Goal: Information Seeking & Learning: Learn about a topic

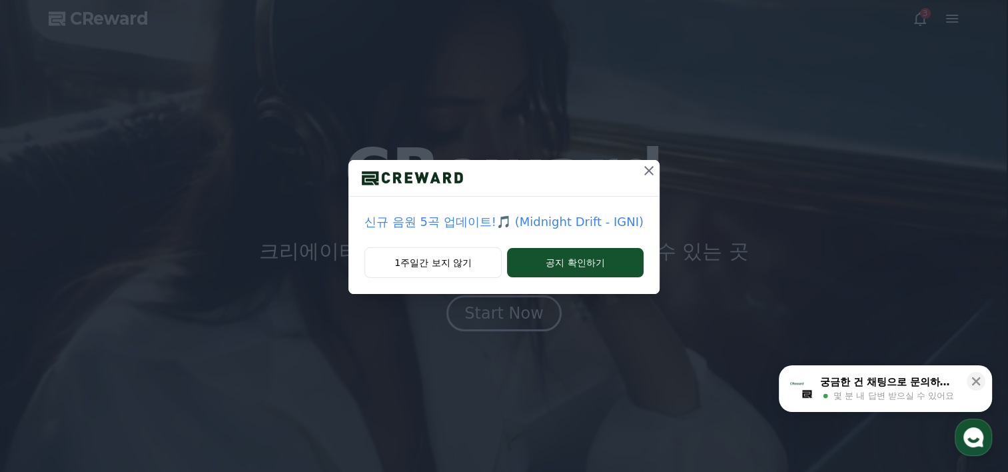
click at [643, 175] on icon at bounding box center [649, 171] width 16 height 16
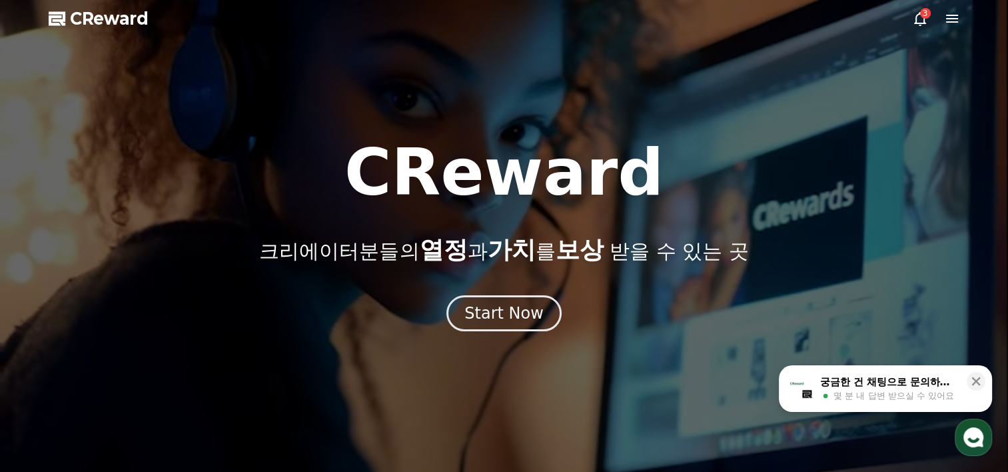
click at [859, 384] on div "궁금한 건 채팅으로 문의하세요" at bounding box center [889, 381] width 139 height 13
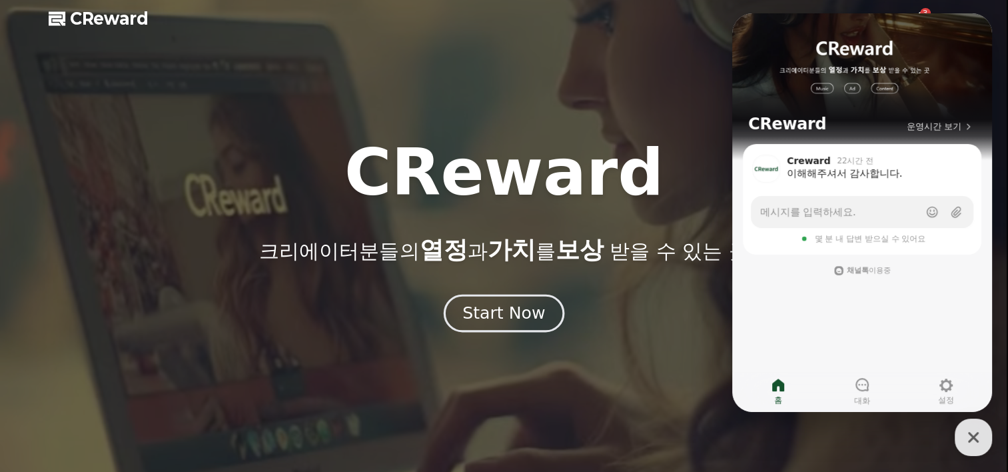
click at [512, 305] on div "Start Now" at bounding box center [503, 313] width 83 height 23
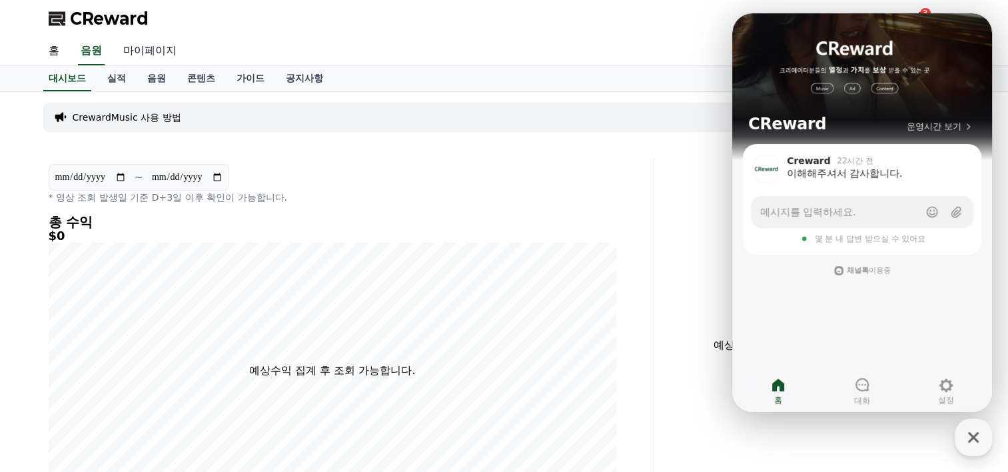
click at [125, 53] on link "마이페이지" at bounding box center [150, 51] width 75 height 28
select select "**********"
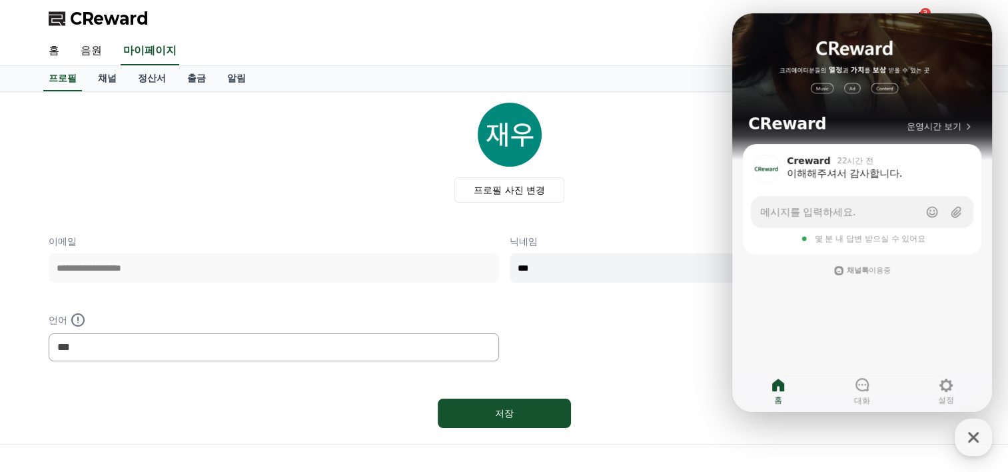
click at [342, 189] on div "프로필 사진 변경" at bounding box center [509, 153] width 901 height 100
click at [969, 436] on icon "button" at bounding box center [973, 437] width 24 height 24
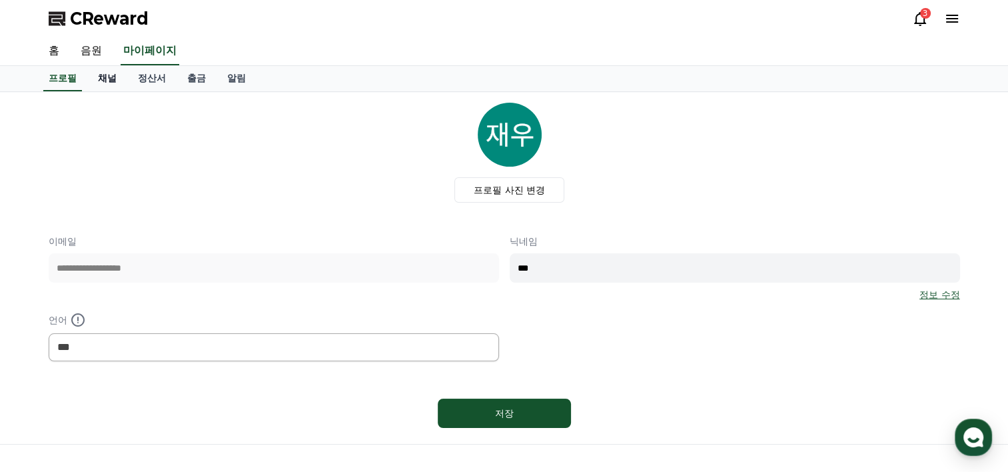
click at [111, 77] on link "채널" at bounding box center [107, 78] width 40 height 25
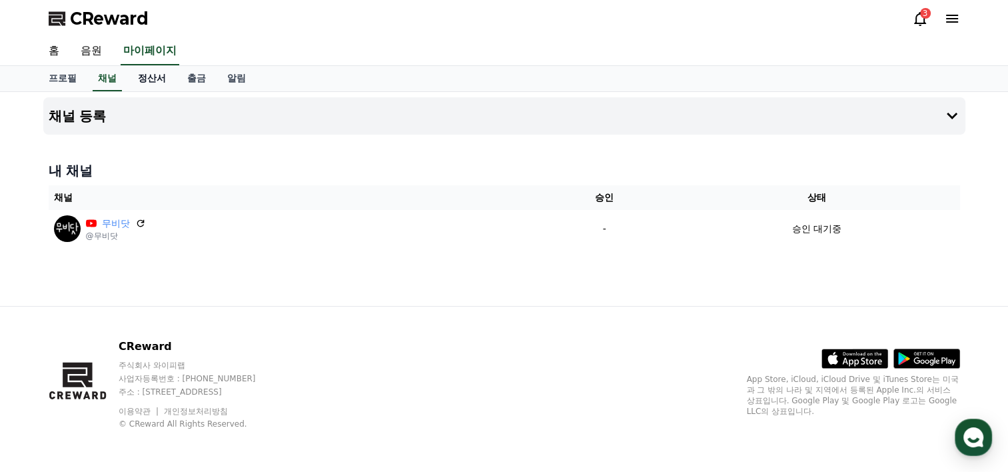
click at [142, 72] on link "정산서" at bounding box center [151, 78] width 49 height 25
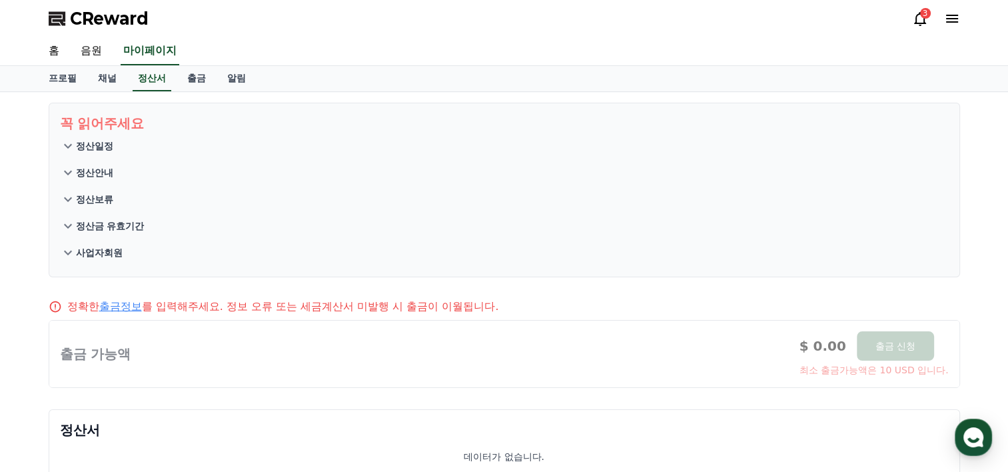
click at [212, 73] on link "출금" at bounding box center [197, 78] width 40 height 25
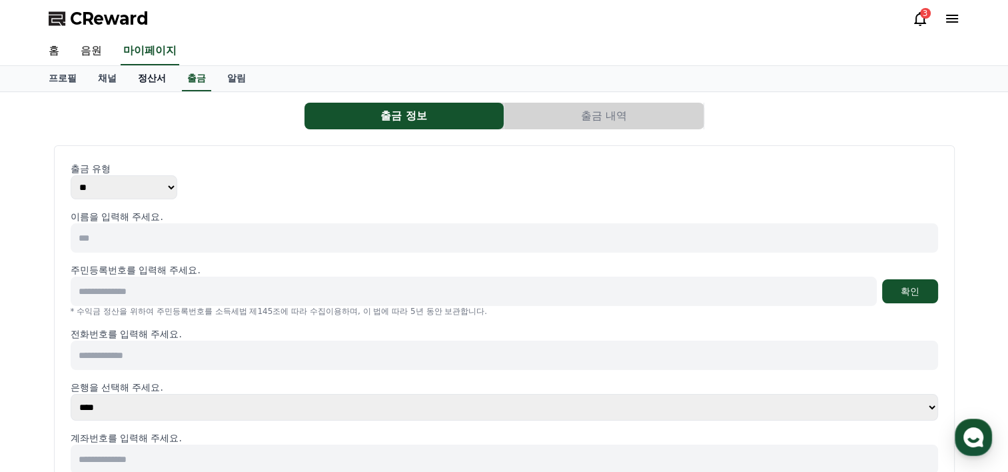
click at [155, 77] on link "정산서" at bounding box center [151, 78] width 49 height 25
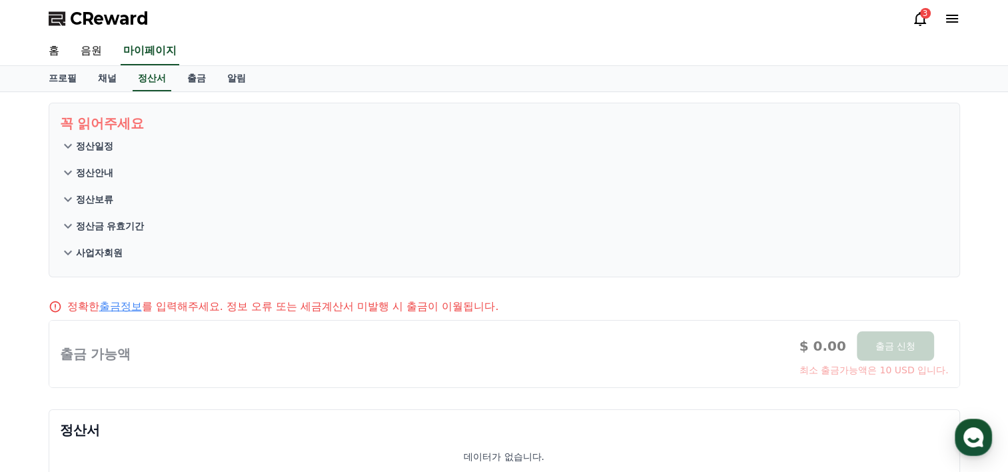
click at [93, 144] on p "정산일정" at bounding box center [94, 145] width 37 height 13
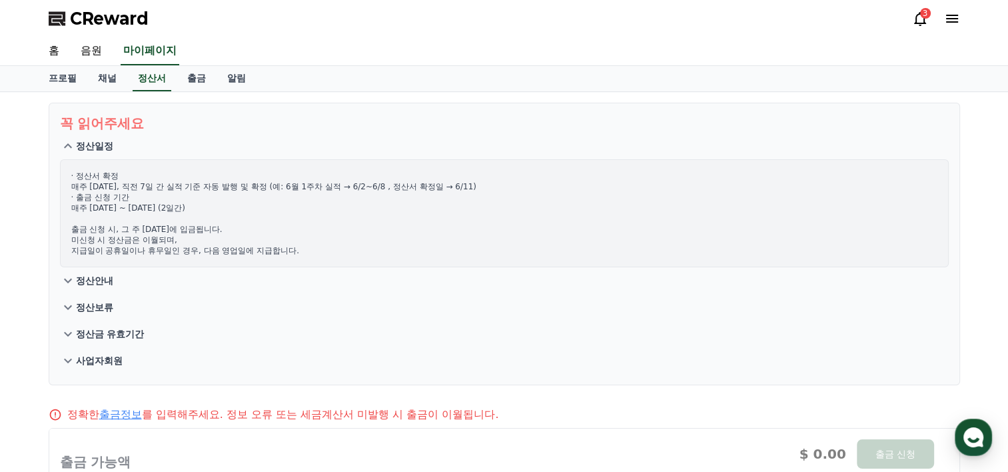
click at [70, 146] on icon at bounding box center [68, 145] width 8 height 5
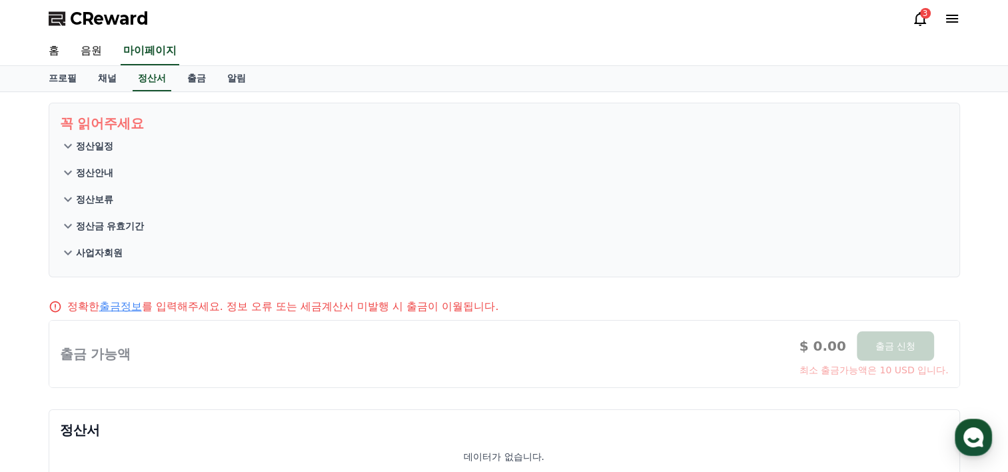
click at [68, 139] on icon at bounding box center [68, 146] width 16 height 16
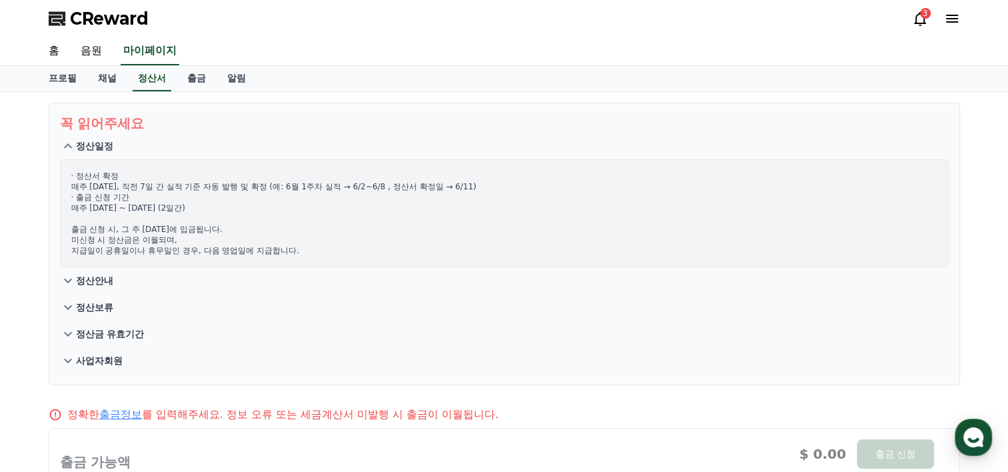
click at [68, 141] on icon at bounding box center [68, 146] width 16 height 16
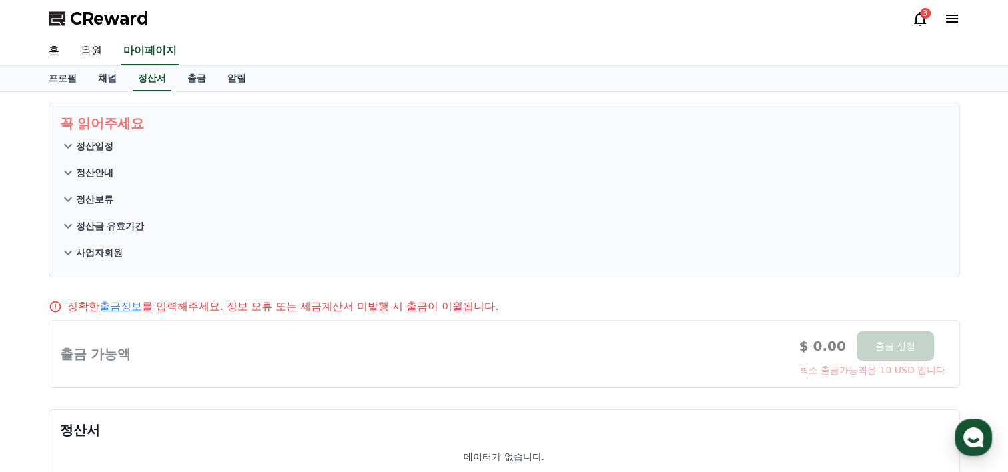
click at [69, 178] on icon at bounding box center [68, 173] width 16 height 16
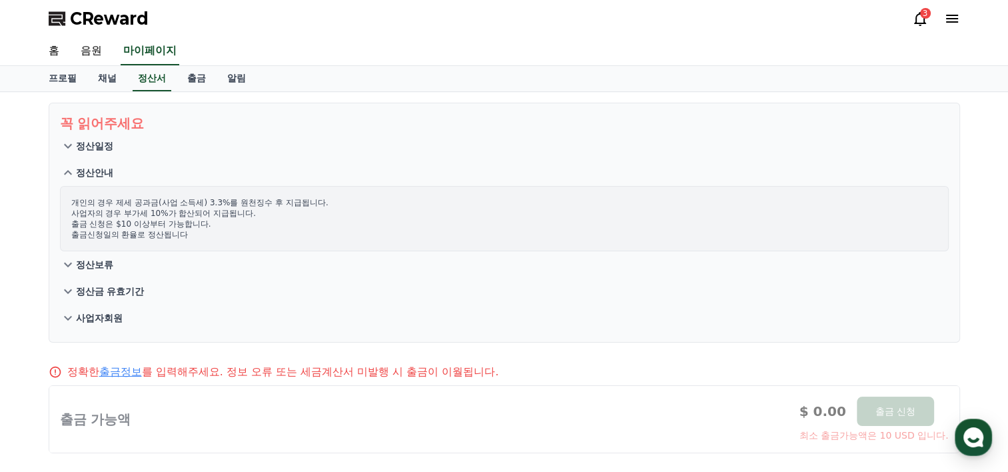
click at [68, 173] on icon at bounding box center [68, 173] width 16 height 16
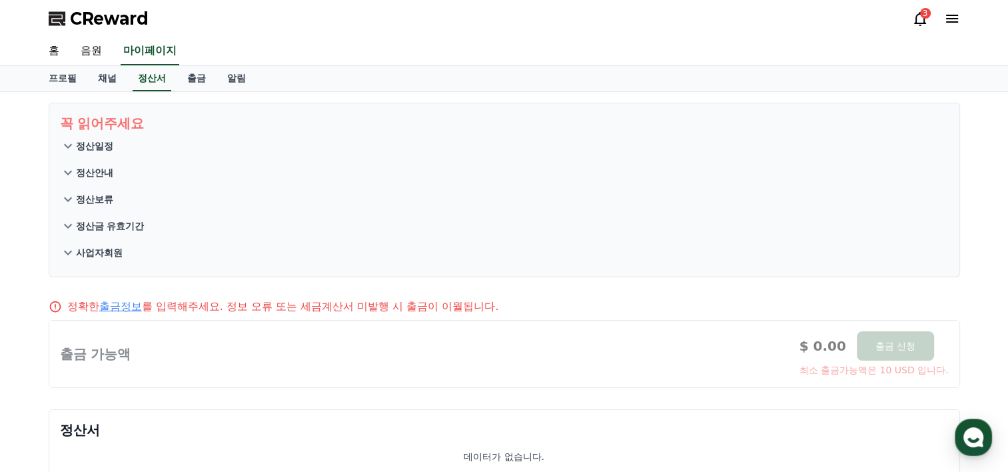
click at [63, 192] on icon at bounding box center [68, 199] width 16 height 16
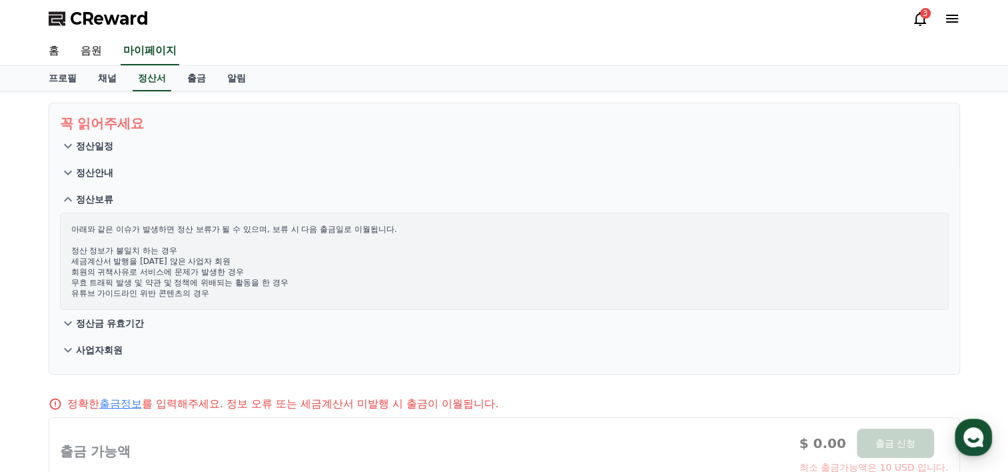
click at [64, 197] on icon at bounding box center [68, 199] width 16 height 16
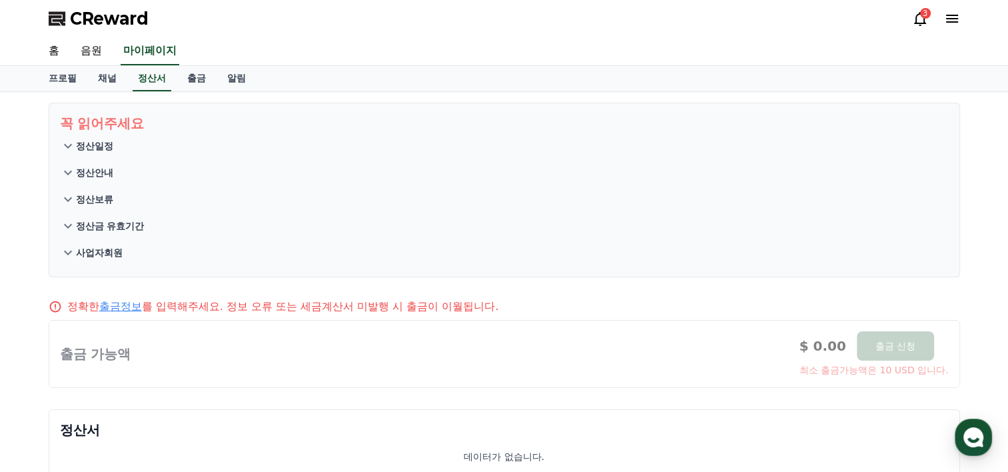
click at [69, 224] on icon at bounding box center [68, 226] width 8 height 5
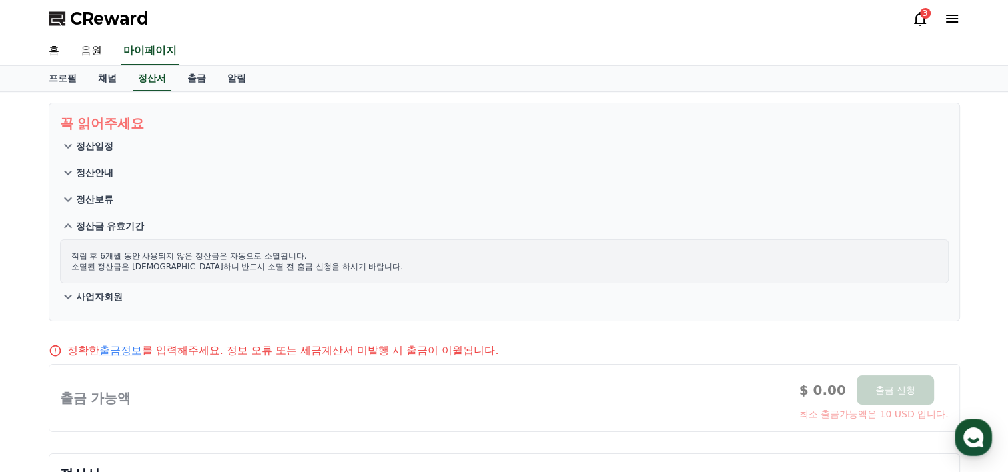
click at [69, 231] on icon at bounding box center [68, 226] width 16 height 16
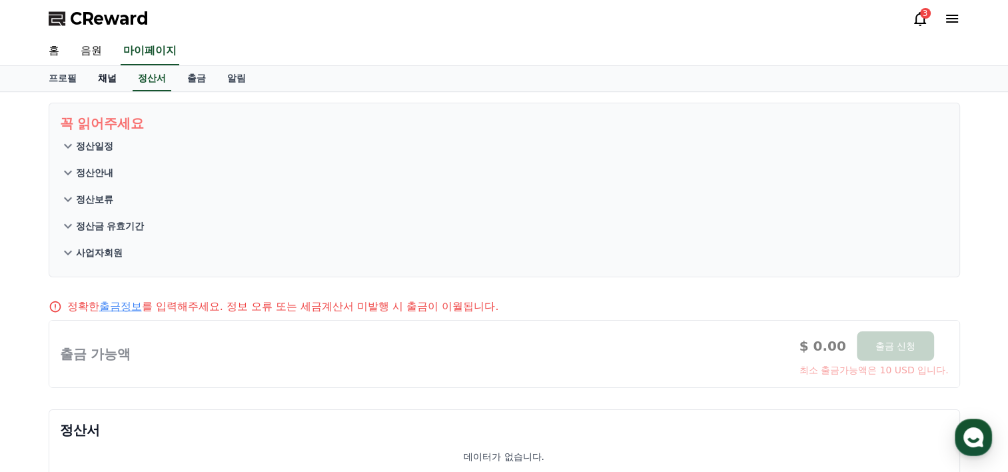
click at [115, 81] on link "채널" at bounding box center [107, 78] width 40 height 25
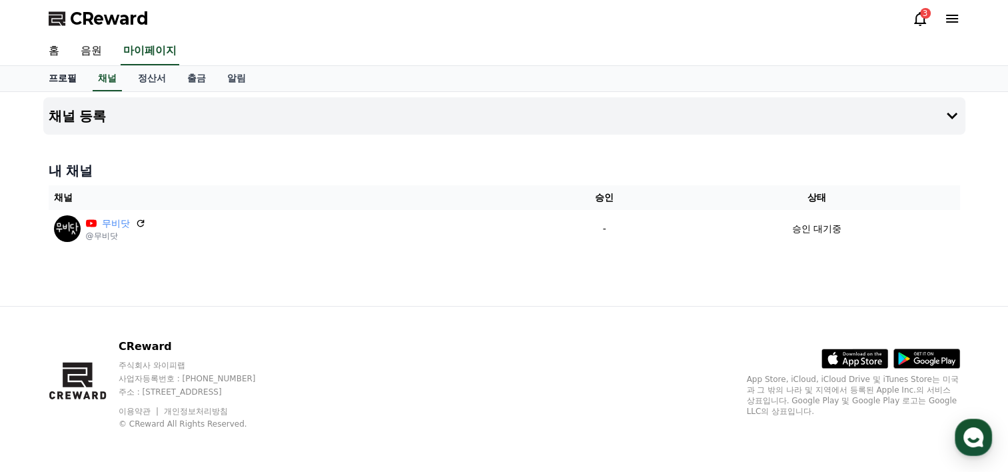
click at [75, 83] on link "프로필" at bounding box center [62, 78] width 49 height 25
select select "**********"
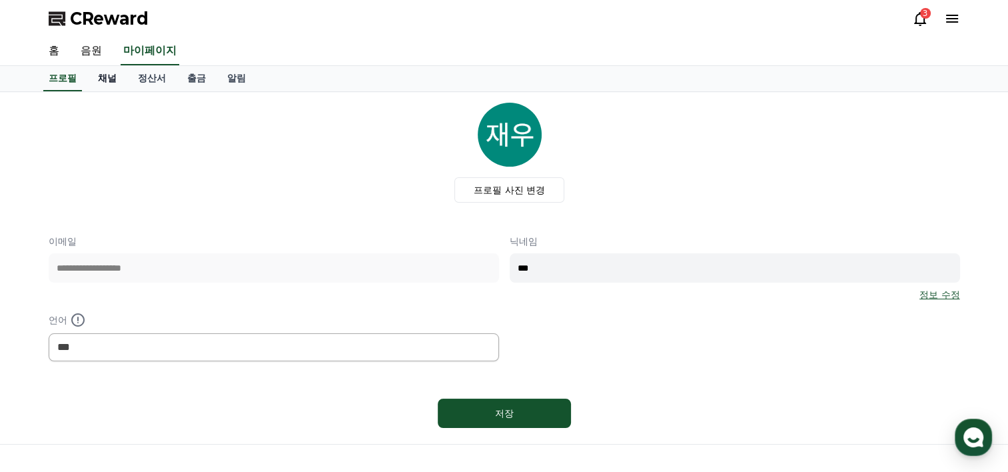
click at [102, 80] on link "채널" at bounding box center [107, 78] width 40 height 25
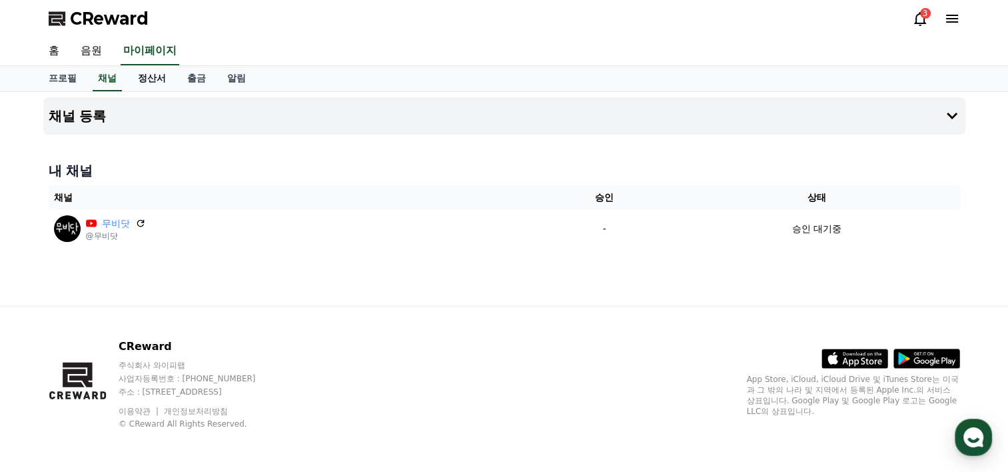
click at [165, 75] on link "정산서" at bounding box center [151, 78] width 49 height 25
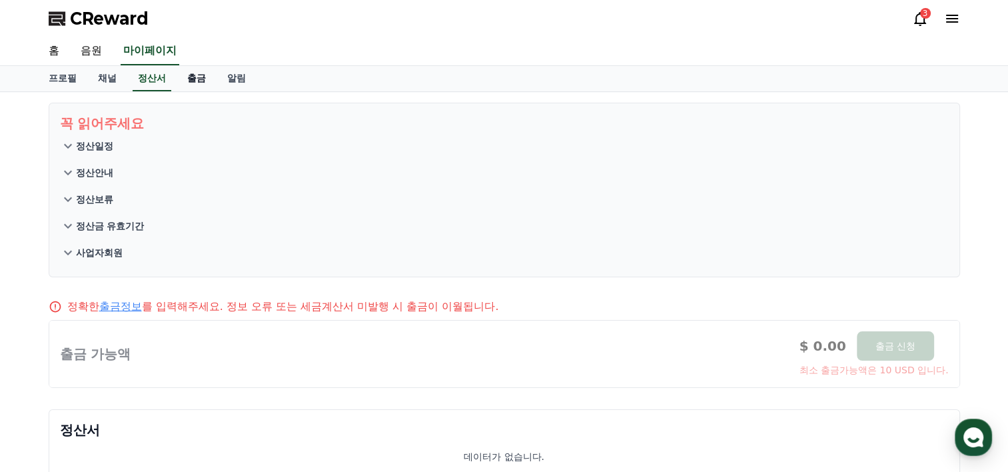
click at [192, 76] on link "출금" at bounding box center [197, 78] width 40 height 25
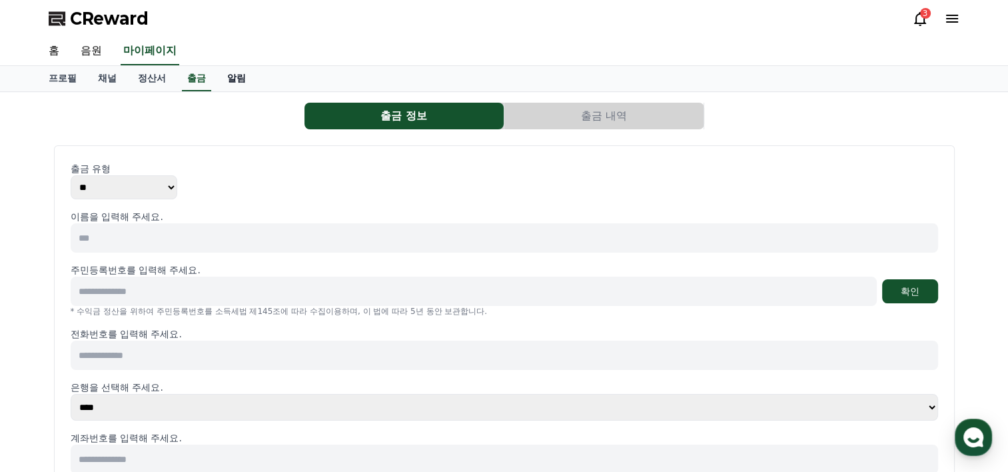
click at [240, 70] on link "알림" at bounding box center [236, 78] width 40 height 25
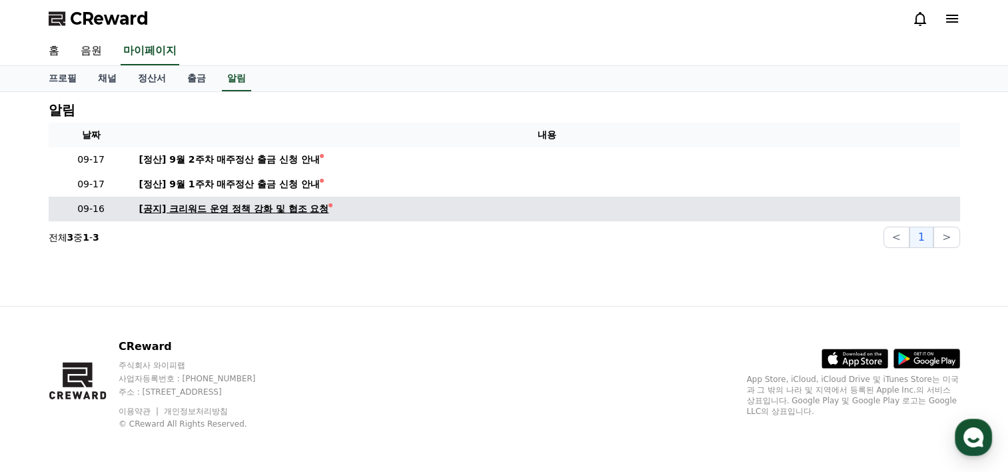
click at [220, 208] on div "[공지] 크리워드 운영 정책 강화 및 협조 요청" at bounding box center [234, 209] width 190 height 14
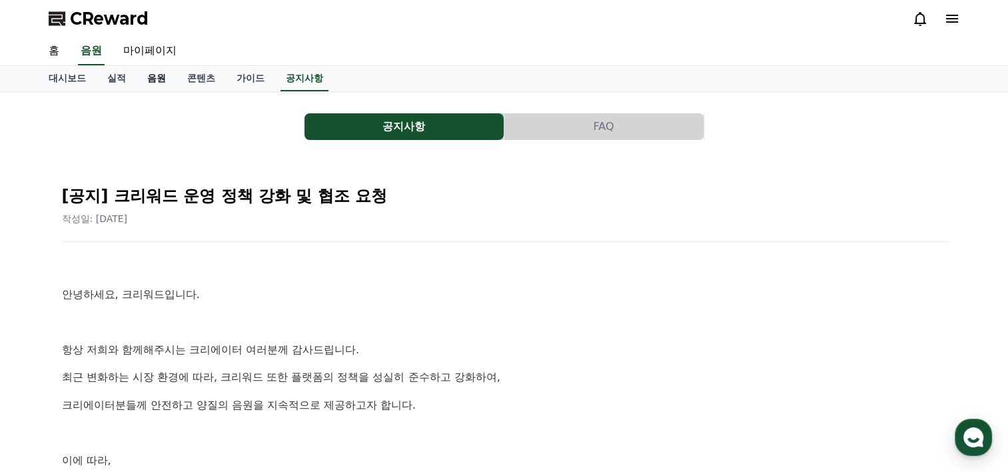
click at [163, 72] on link "음원" at bounding box center [157, 78] width 40 height 25
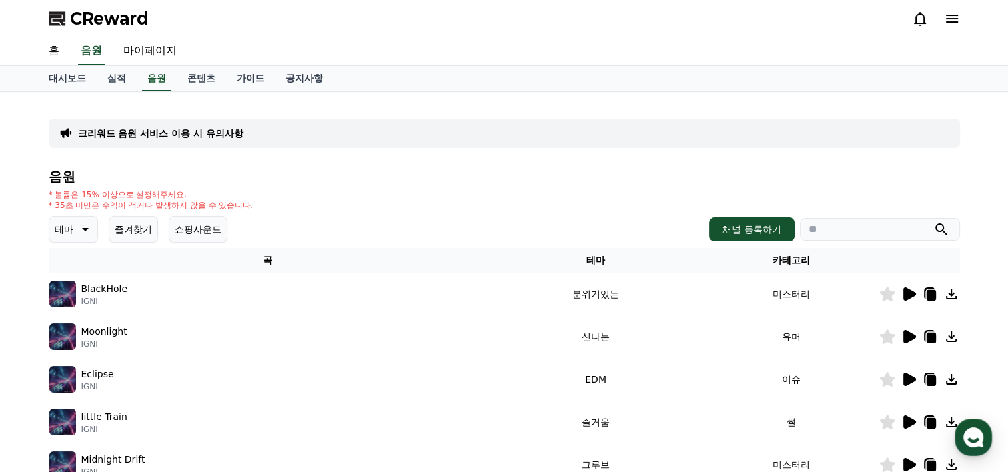
scroll to position [133, 0]
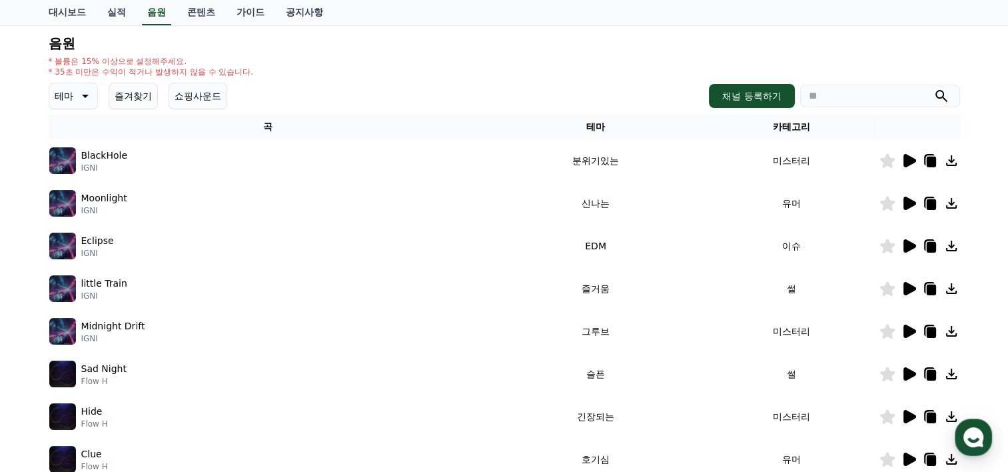
click at [914, 159] on icon at bounding box center [909, 160] width 13 height 13
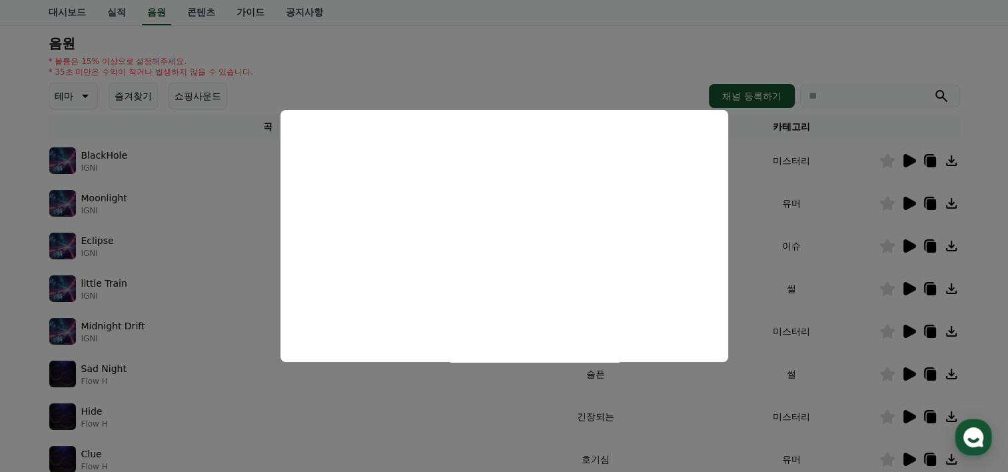
click at [27, 189] on button "close modal" at bounding box center [504, 236] width 1008 height 472
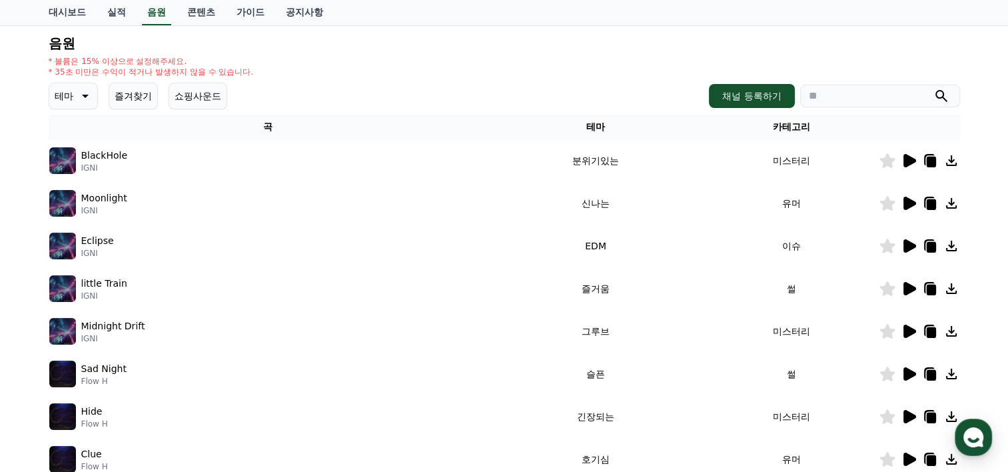
click at [917, 160] on div at bounding box center [919, 161] width 80 height 16
click at [909, 160] on icon at bounding box center [909, 160] width 13 height 13
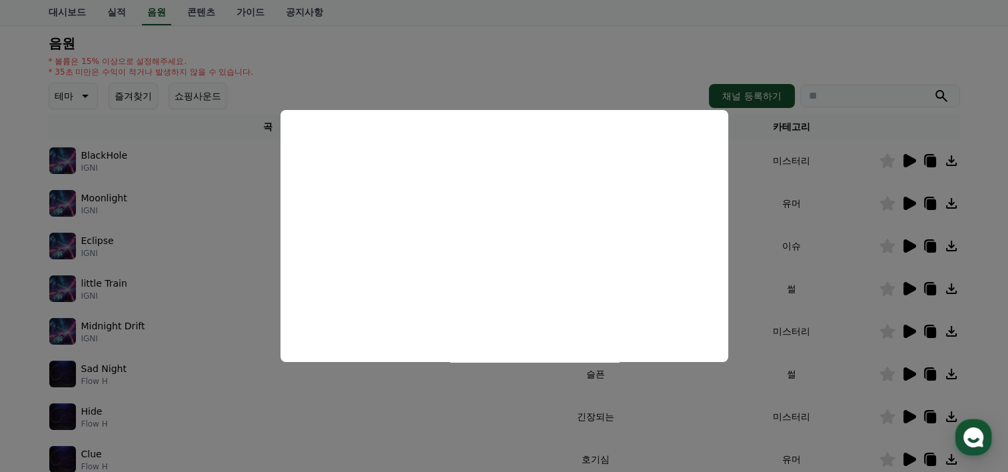
click at [167, 309] on button "close modal" at bounding box center [504, 236] width 1008 height 472
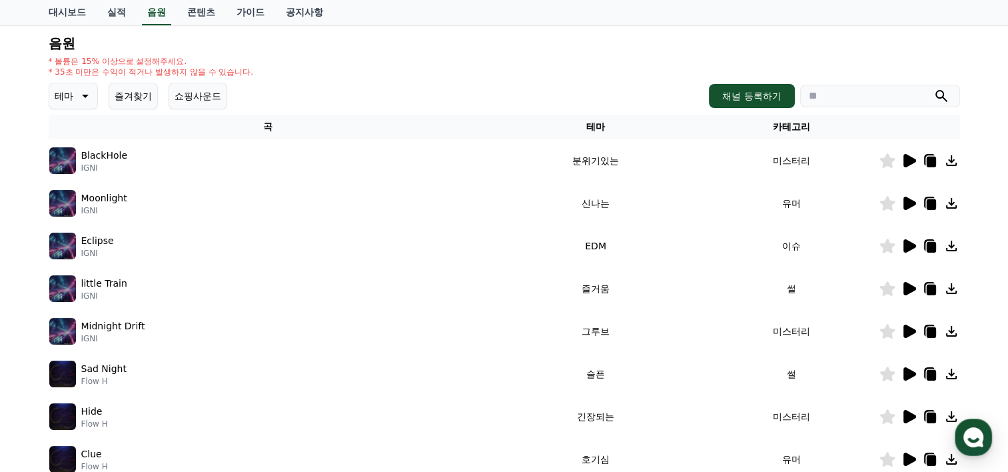
click at [86, 95] on icon at bounding box center [85, 96] width 7 height 3
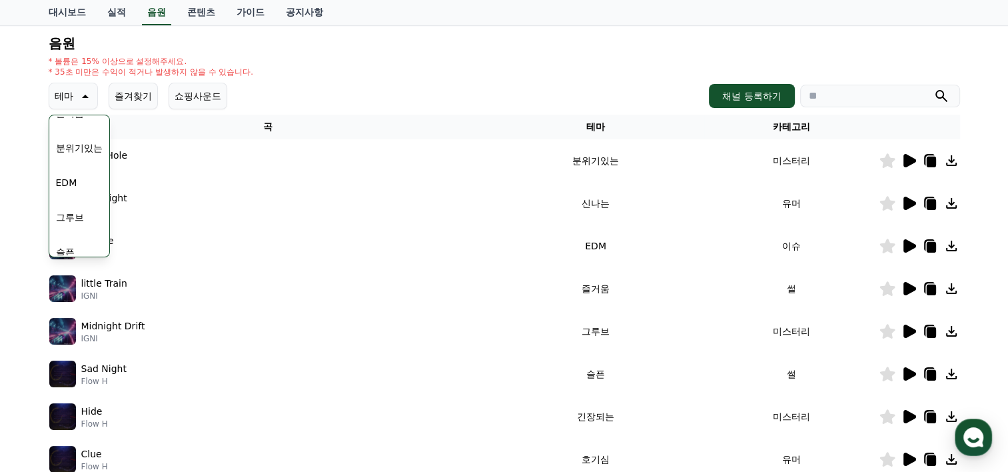
scroll to position [333, 0]
click at [76, 177] on button "분위기있는" at bounding box center [79, 179] width 57 height 29
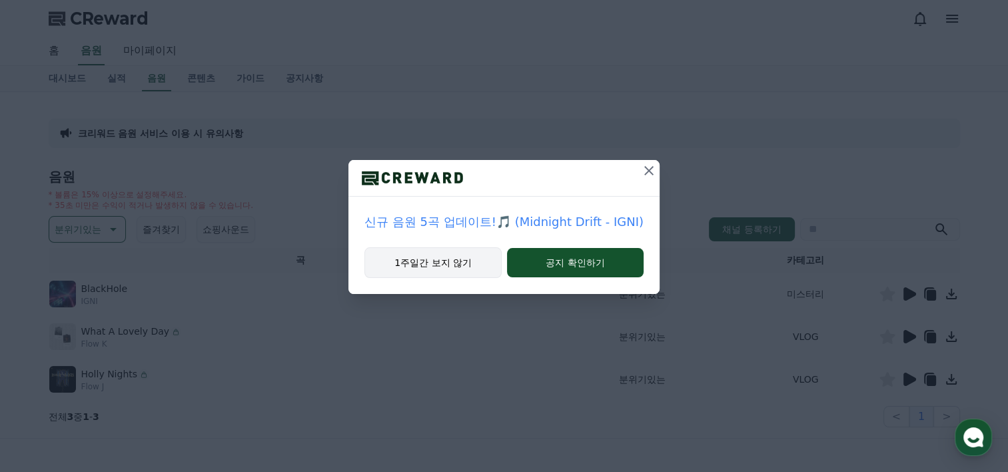
click at [472, 267] on button "1주일간 보지 않기" at bounding box center [432, 262] width 137 height 31
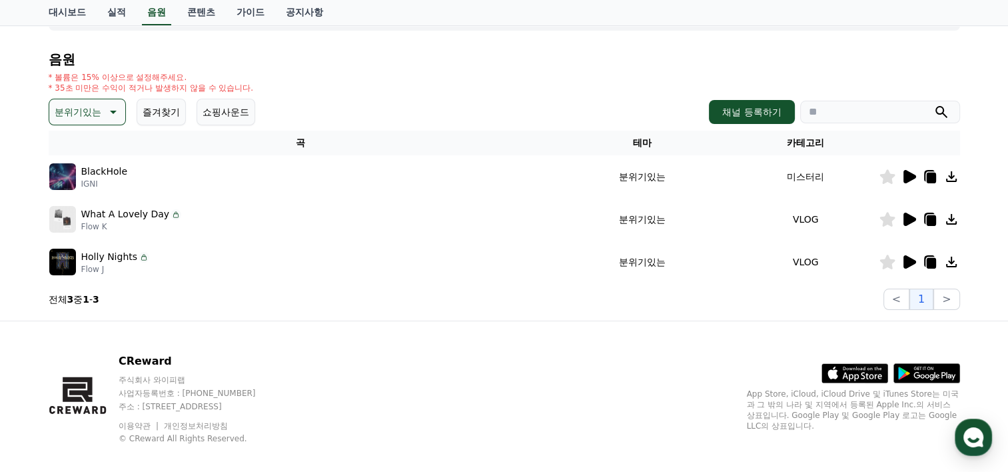
scroll to position [131, 0]
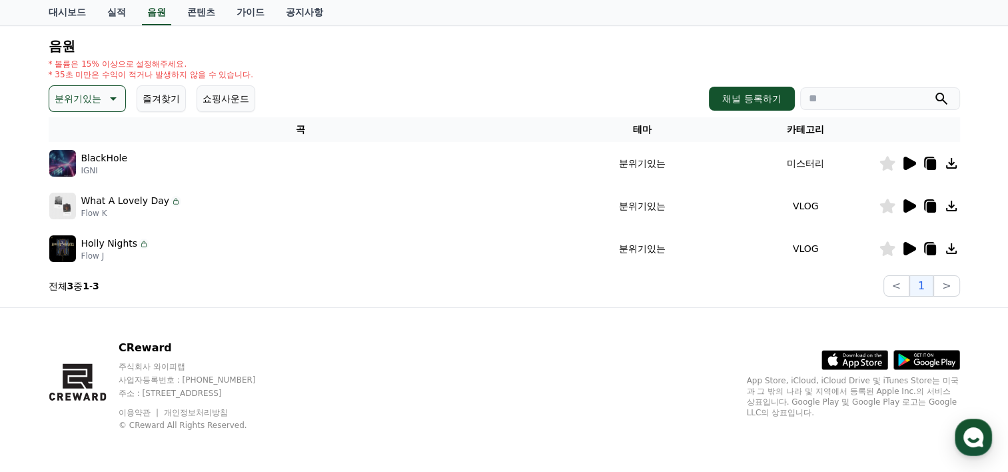
click at [91, 99] on p "분위기있는" at bounding box center [78, 98] width 47 height 19
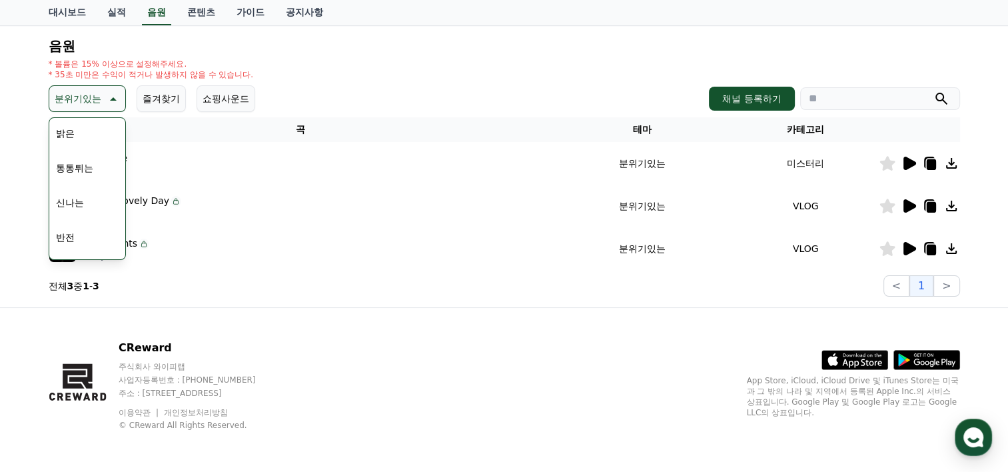
scroll to position [266, 0]
click at [85, 178] on button "드라마틱" at bounding box center [75, 179] width 48 height 29
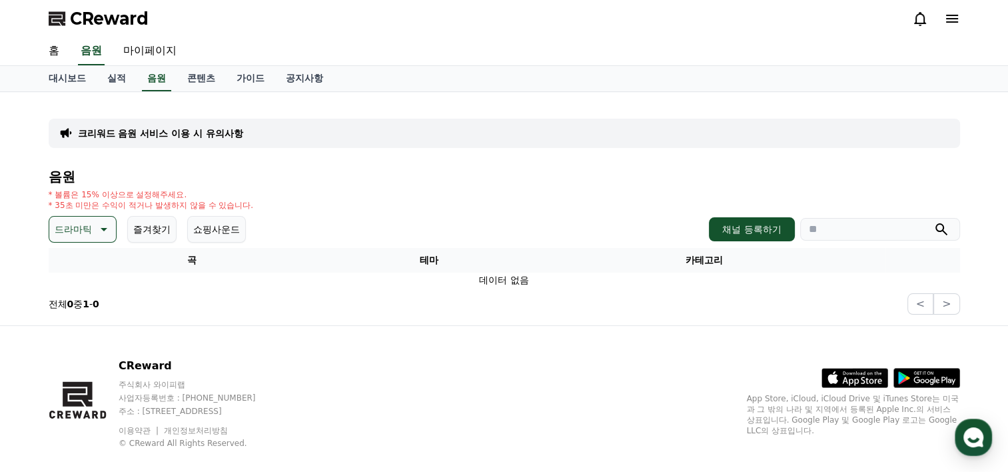
click at [103, 230] on icon at bounding box center [103, 229] width 16 height 16
click at [64, 278] on button "슬픈" at bounding box center [65, 282] width 29 height 29
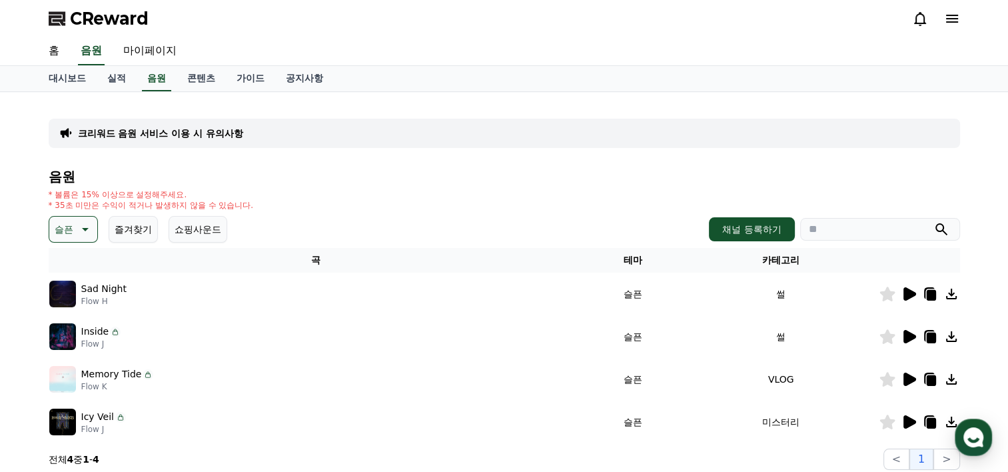
click at [909, 290] on icon at bounding box center [909, 293] width 13 height 13
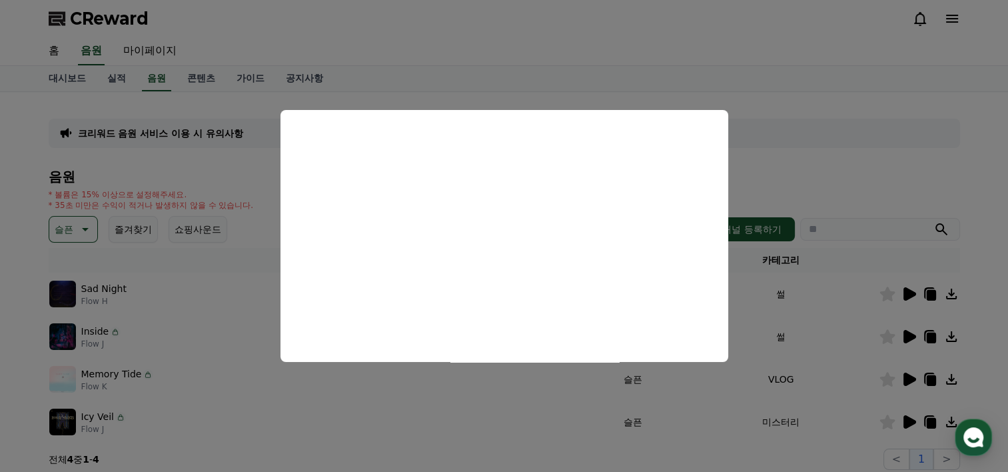
click at [562, 364] on button "close modal" at bounding box center [504, 236] width 1008 height 472
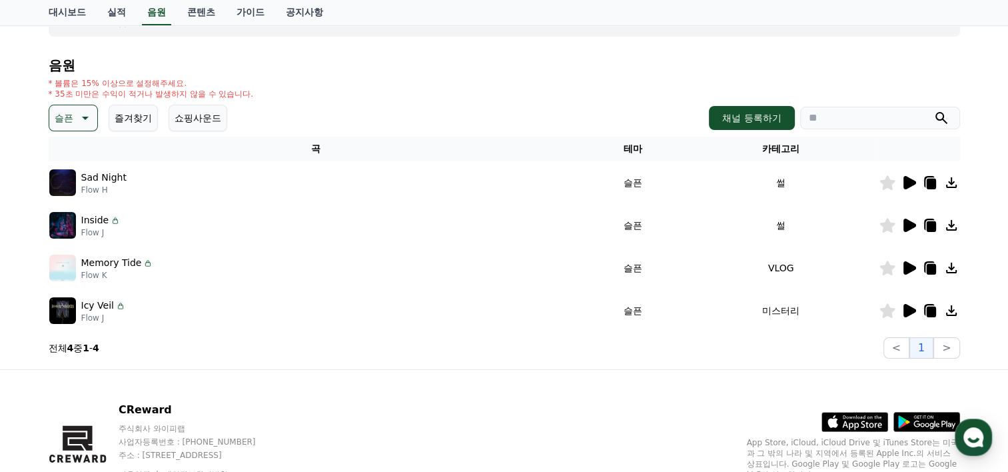
scroll to position [173, 0]
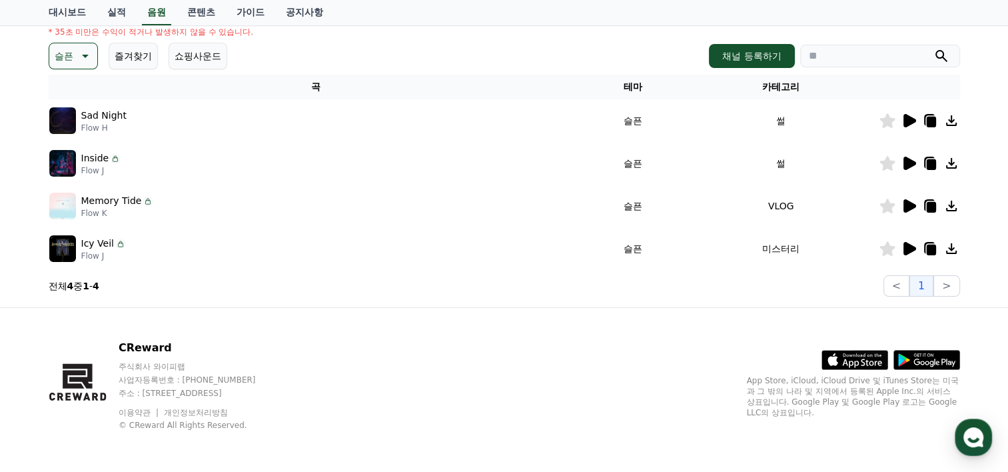
click at [65, 54] on p "슬픈" at bounding box center [64, 56] width 19 height 19
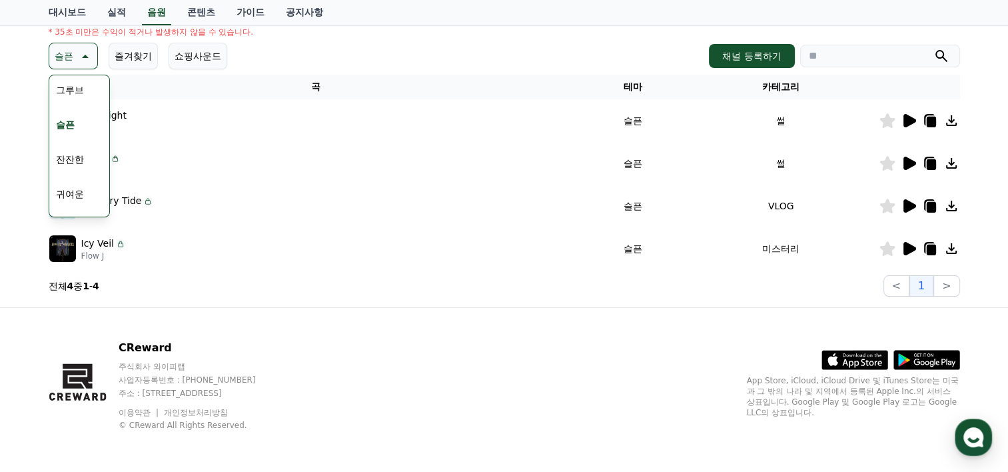
scroll to position [482, 0]
click at [67, 129] on button "잔잔한" at bounding box center [70, 128] width 39 height 29
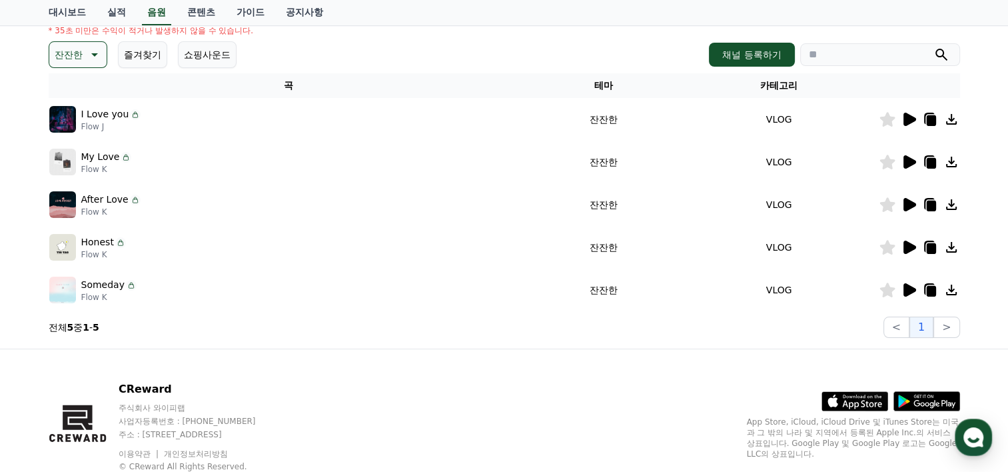
scroll to position [200, 0]
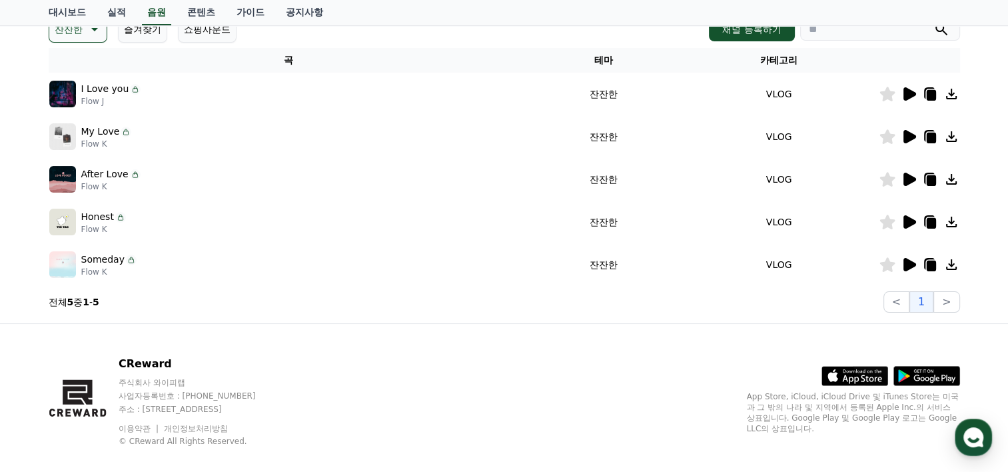
click at [912, 91] on icon at bounding box center [909, 93] width 13 height 13
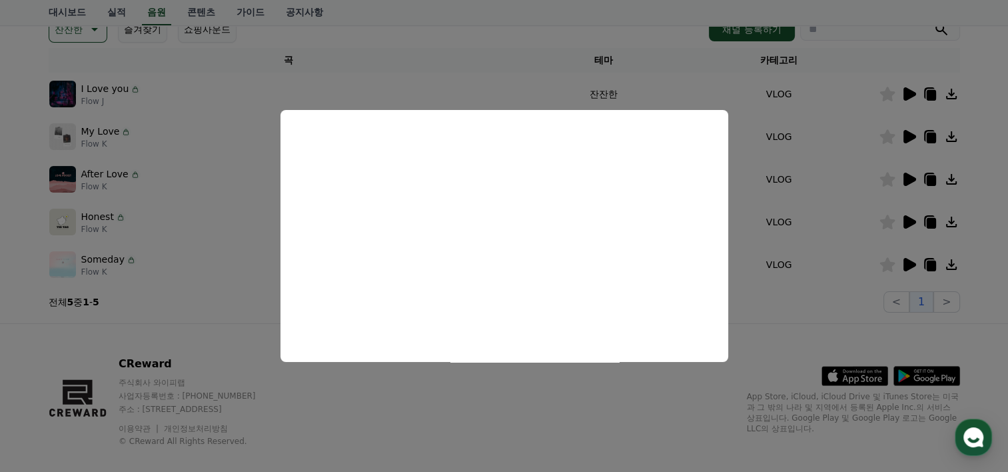
drag, startPoint x: 433, startPoint y: 399, endPoint x: 429, endPoint y: 388, distance: 11.4
click at [433, 398] on button "close modal" at bounding box center [504, 236] width 1008 height 472
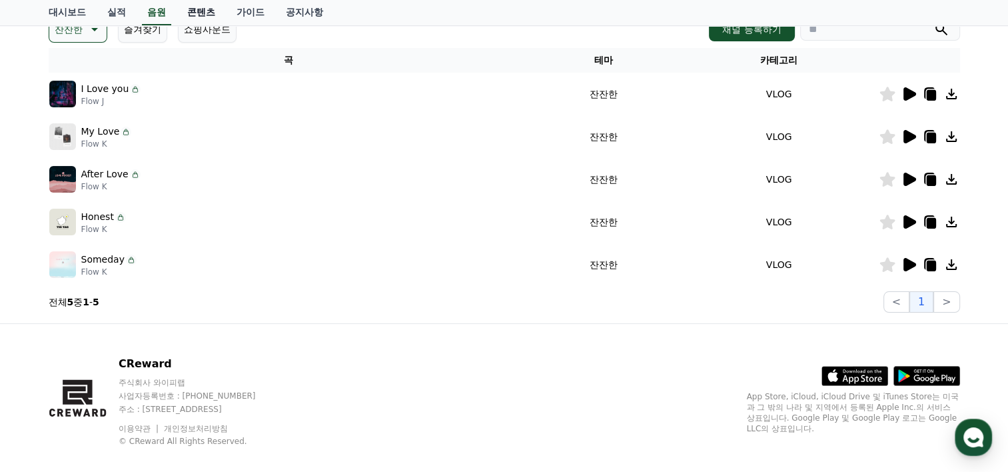
click at [203, 5] on link "콘텐츠" at bounding box center [201, 12] width 49 height 25
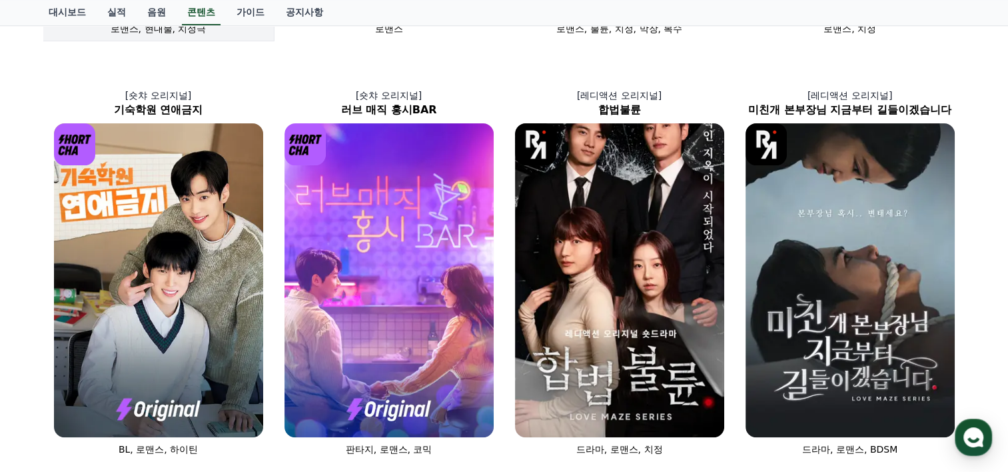
scroll to position [600, 0]
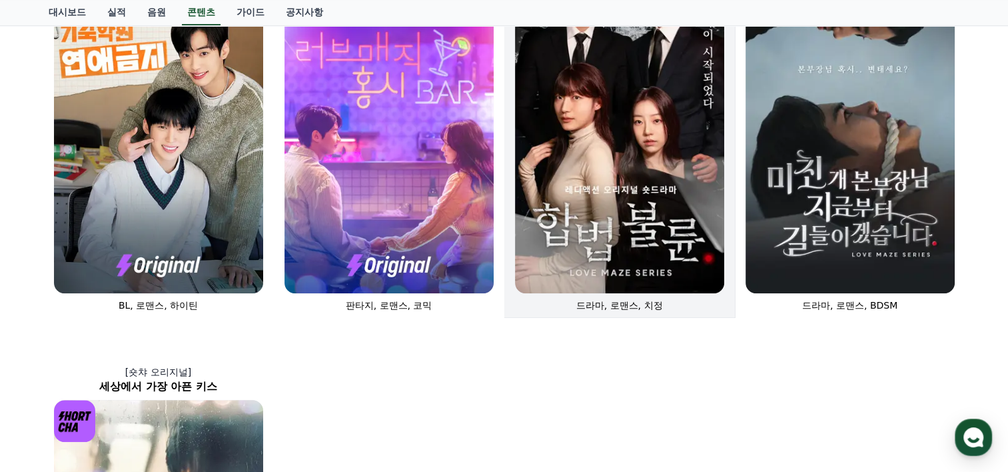
click at [633, 163] on img at bounding box center [619, 136] width 209 height 314
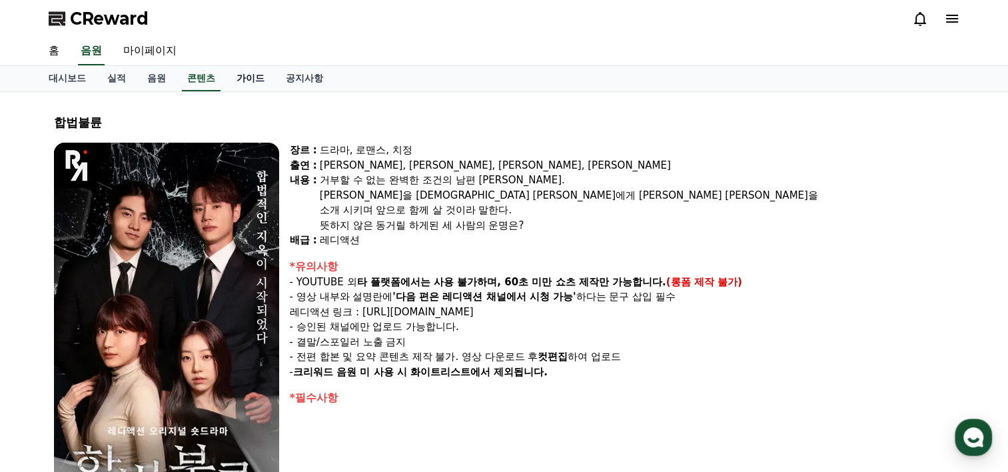
click at [254, 69] on link "가이드" at bounding box center [250, 78] width 49 height 25
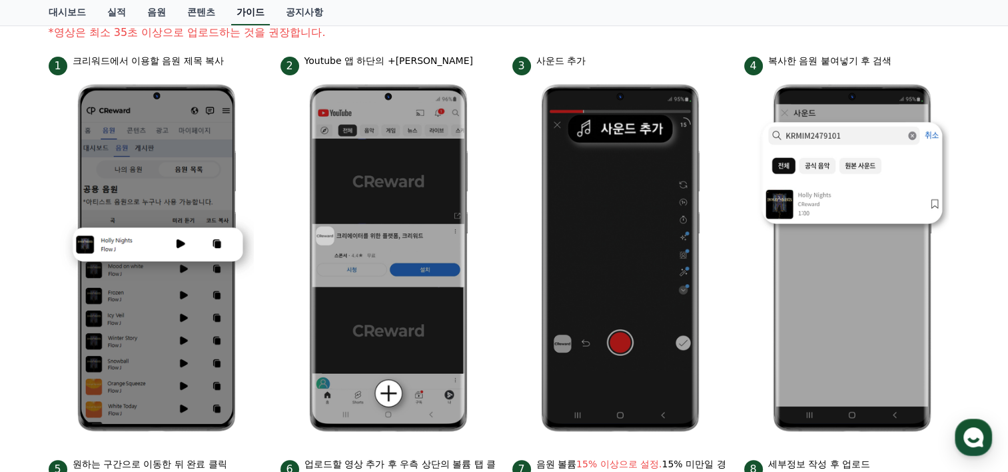
scroll to position [200, 0]
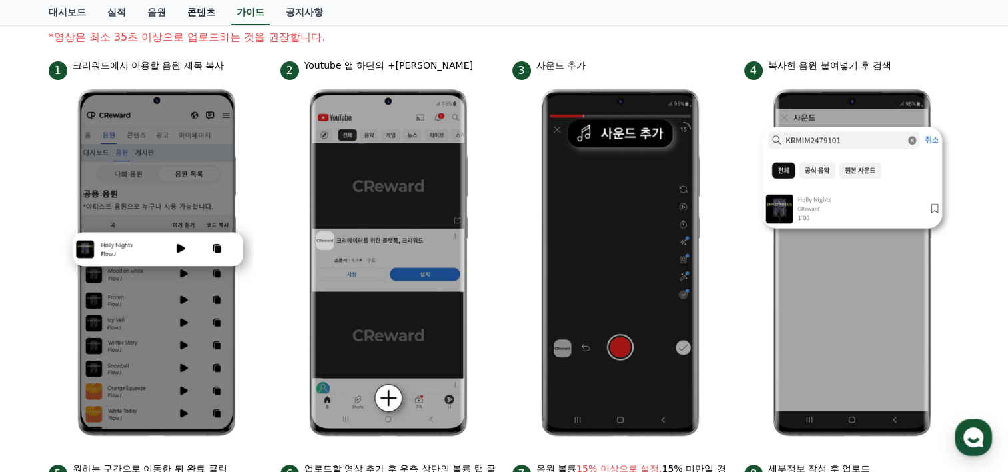
click at [201, 15] on link "콘텐츠" at bounding box center [201, 12] width 49 height 25
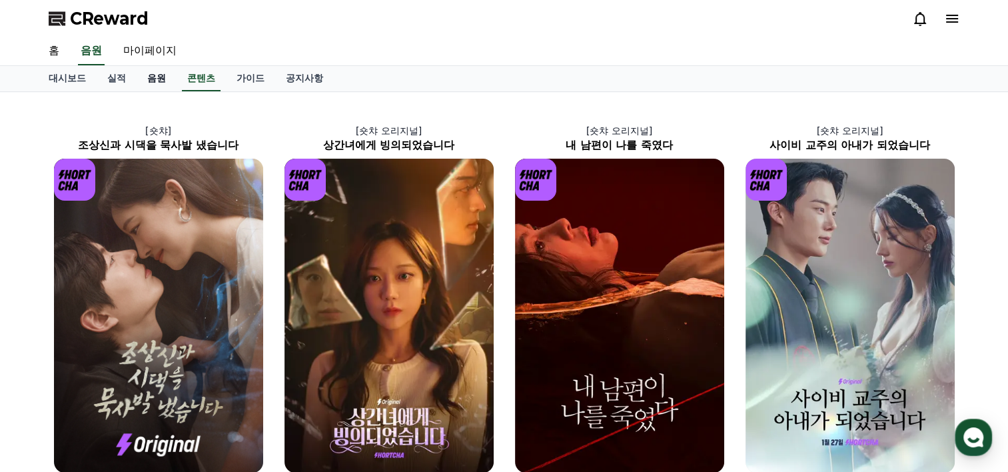
click at [155, 75] on link "음원" at bounding box center [157, 78] width 40 height 25
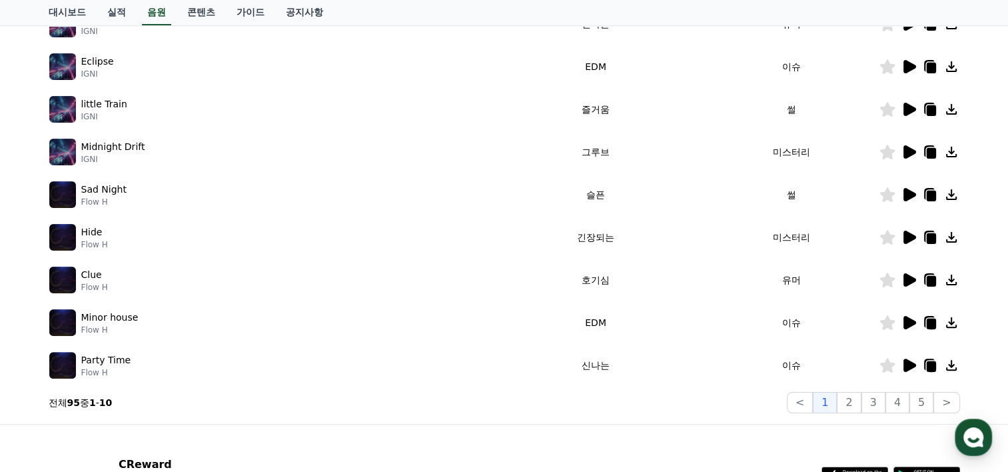
scroll to position [333, 0]
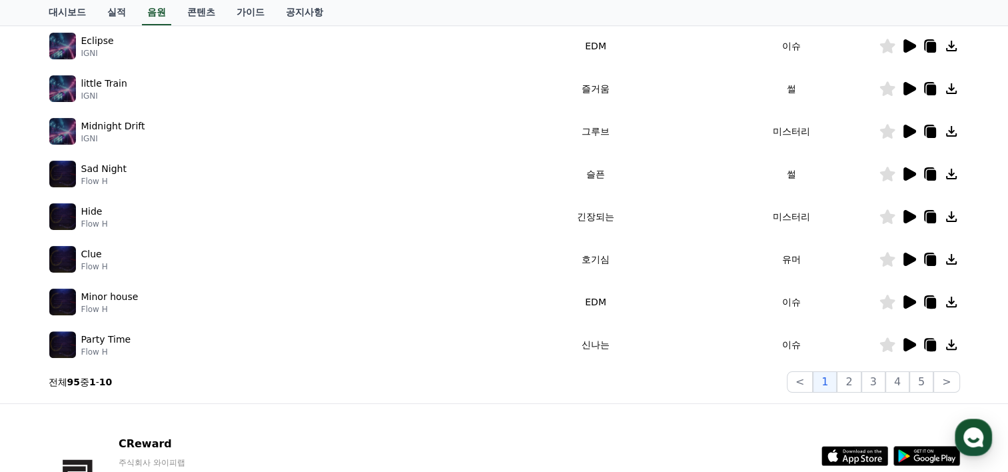
click at [23, 150] on div "크리워드 음원 서비스 이용 시 유의사항 음원 * 볼륨은 15% 이상으로 설정해주세요. * 35초 미만은 수익이 적거나 발생하지 않을 수 있습니…" at bounding box center [504, 81] width 1008 height 644
click at [861, 384] on button "2" at bounding box center [849, 381] width 24 height 21
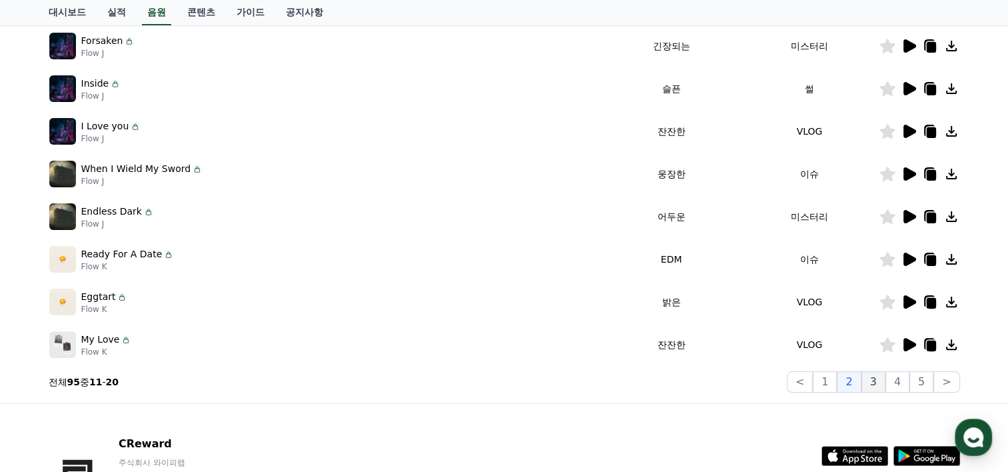
click at [874, 385] on button "3" at bounding box center [873, 381] width 24 height 21
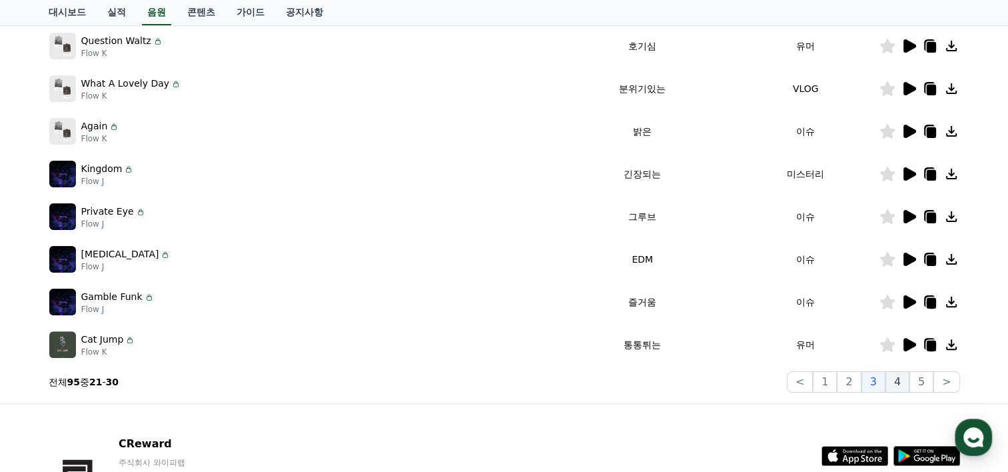
click at [901, 386] on button "4" at bounding box center [897, 381] width 24 height 21
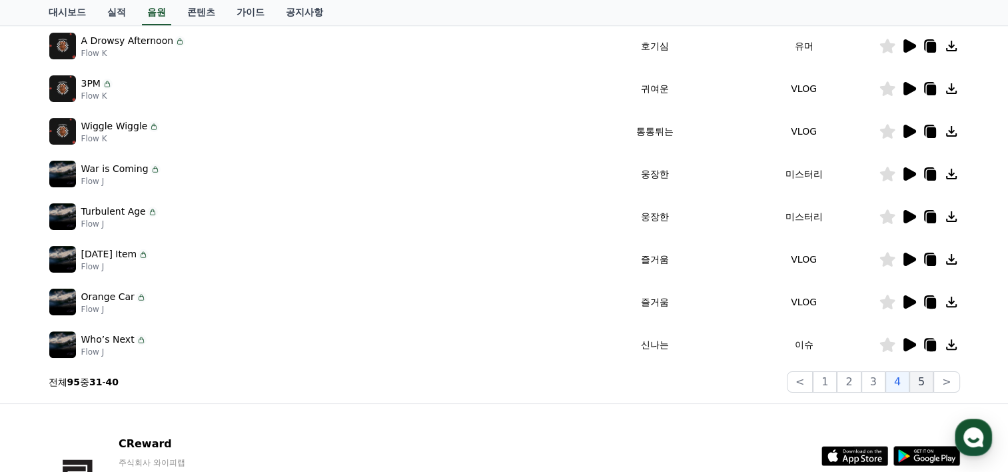
click at [927, 383] on button "5" at bounding box center [921, 381] width 24 height 21
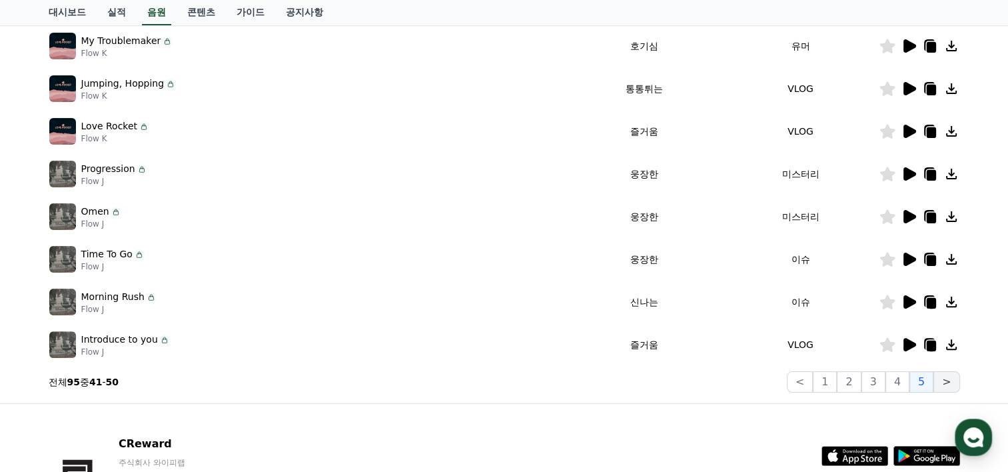
click at [943, 380] on button ">" at bounding box center [946, 381] width 26 height 21
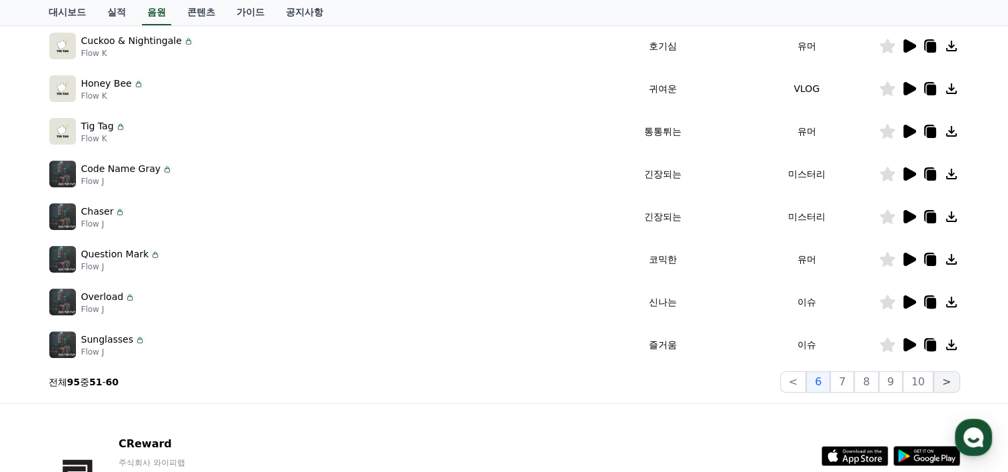
click at [946, 382] on button ">" at bounding box center [946, 381] width 26 height 21
click at [850, 384] on button "7" at bounding box center [842, 381] width 24 height 21
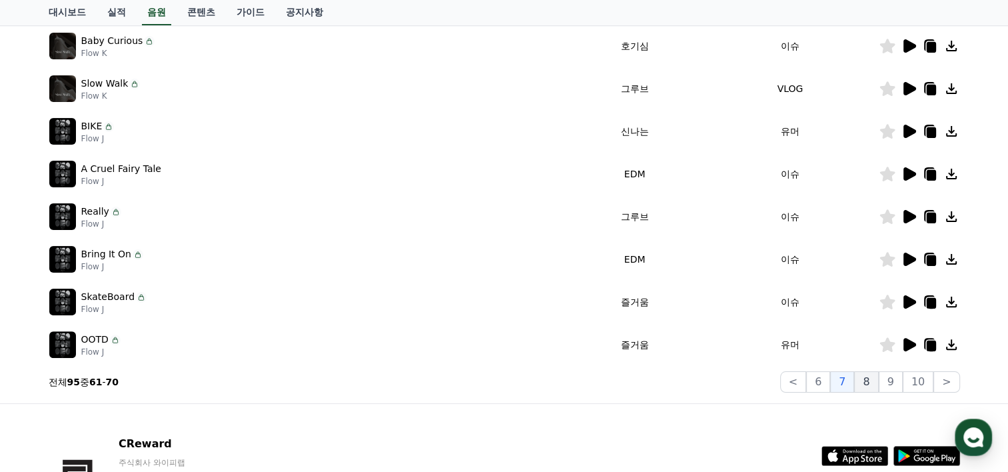
click at [869, 387] on button "8" at bounding box center [866, 381] width 24 height 21
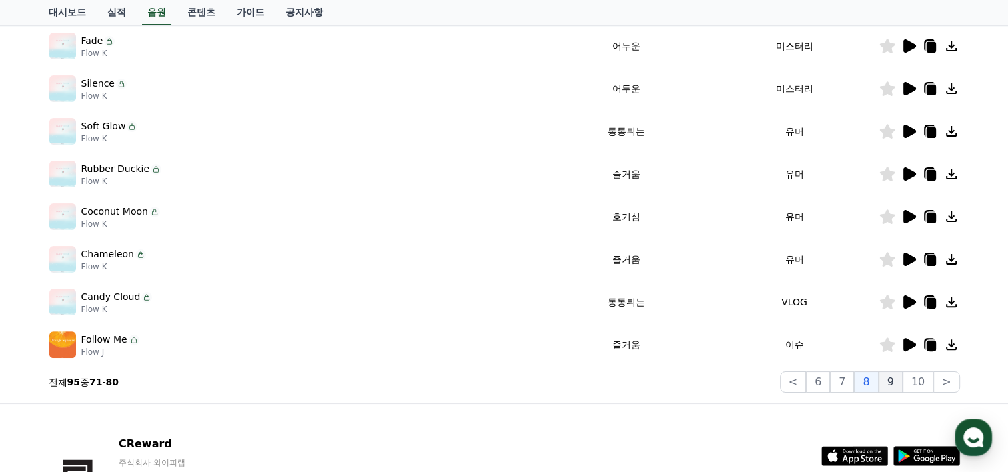
click at [892, 384] on button "9" at bounding box center [891, 381] width 24 height 21
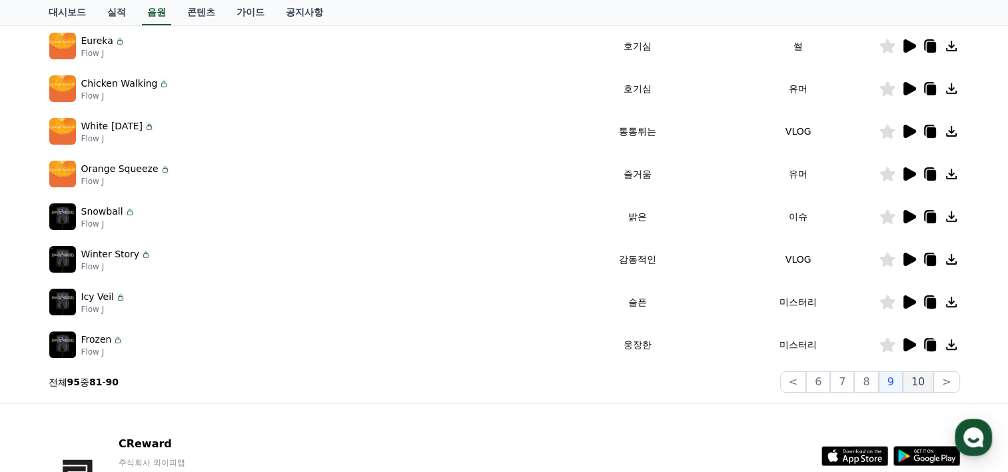
click at [911, 380] on button "10" at bounding box center [918, 381] width 31 height 21
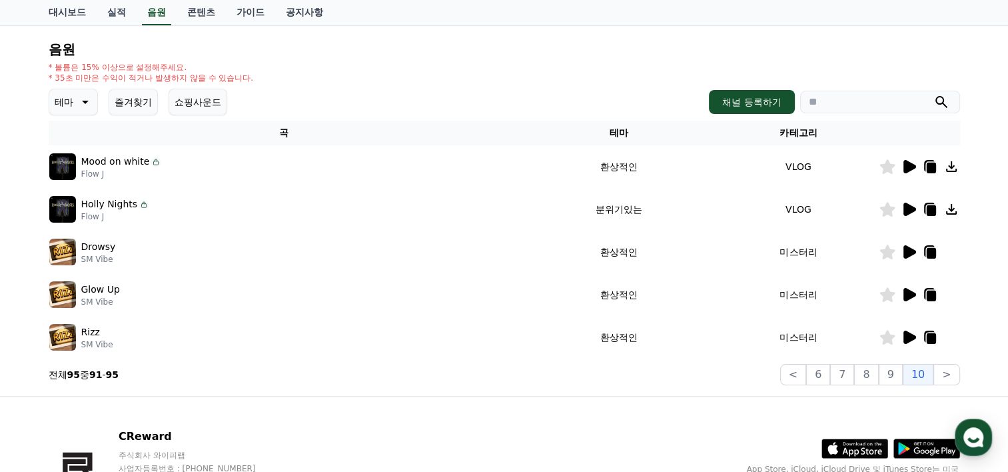
scroll to position [149, 0]
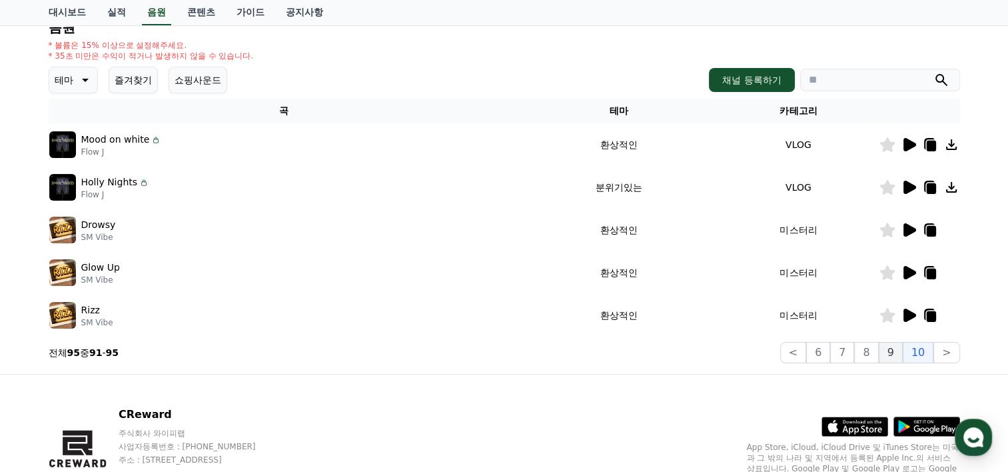
click at [900, 359] on button "9" at bounding box center [891, 352] width 24 height 21
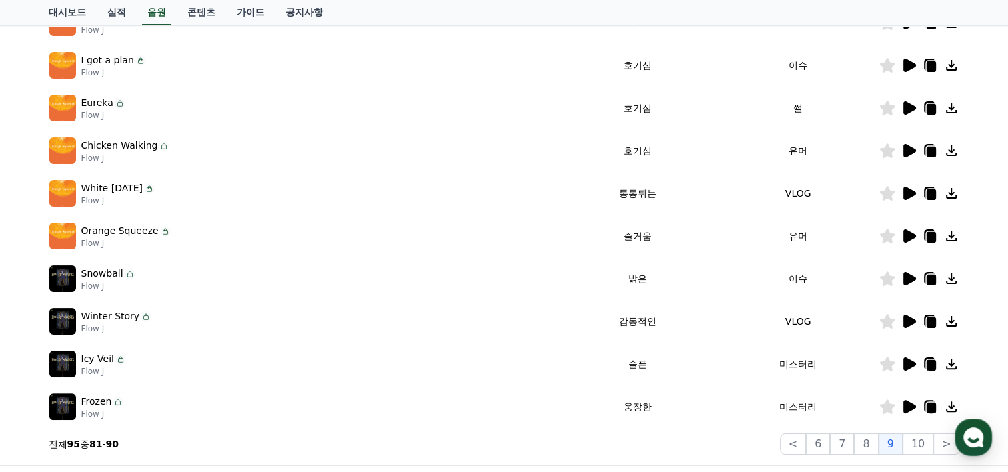
scroll to position [282, 0]
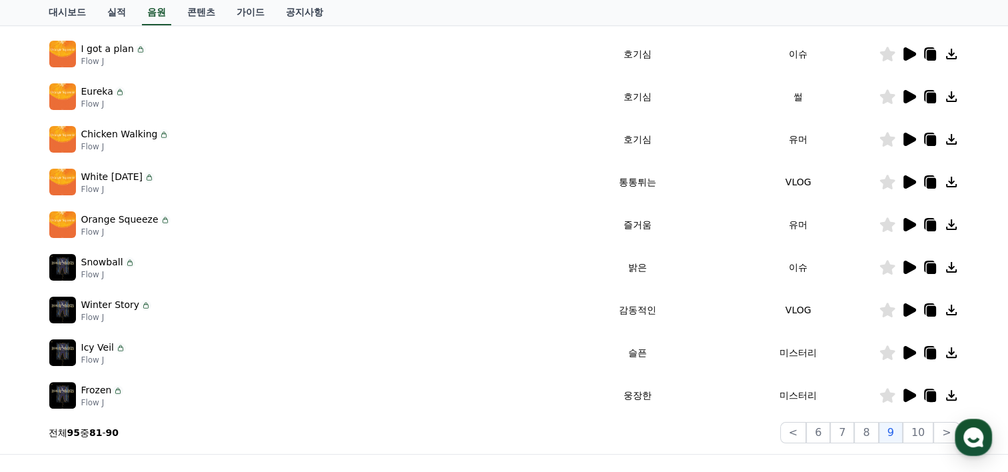
click at [913, 218] on icon at bounding box center [909, 224] width 16 height 16
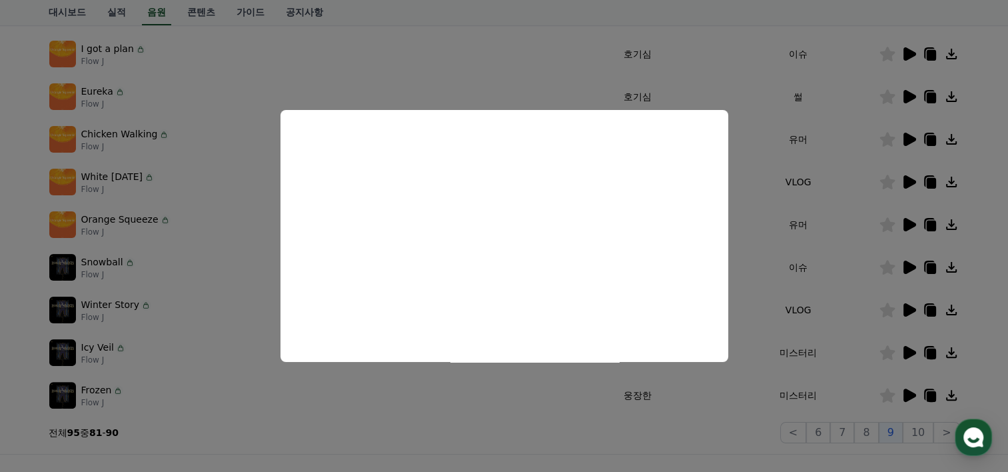
click at [397, 378] on button "close modal" at bounding box center [504, 236] width 1008 height 472
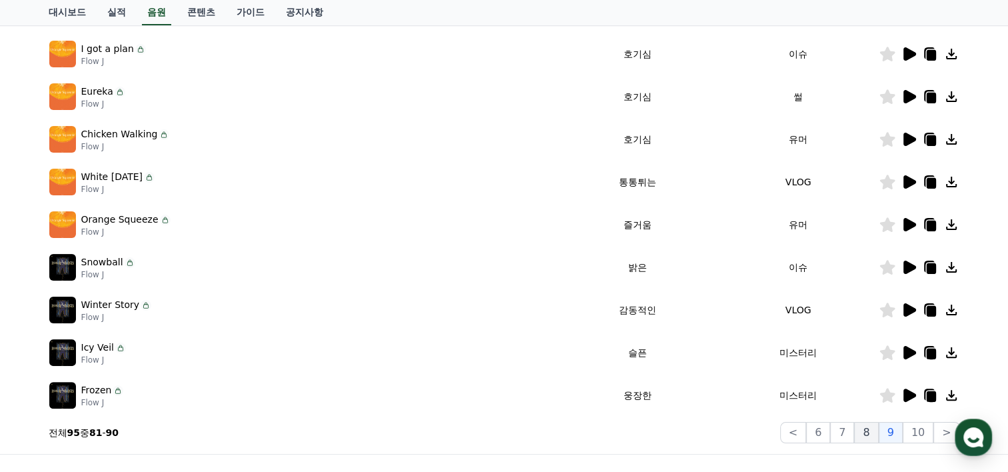
click at [878, 432] on button "8" at bounding box center [866, 432] width 24 height 21
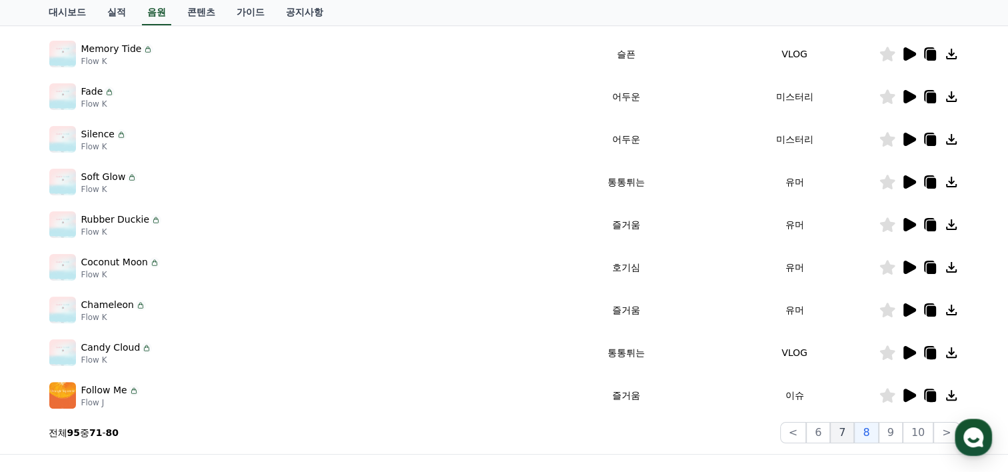
click at [850, 423] on button "7" at bounding box center [842, 432] width 24 height 21
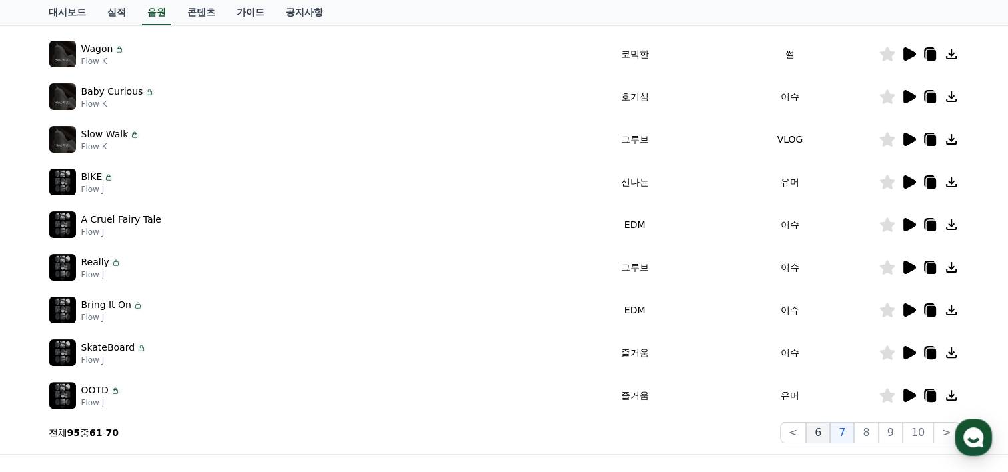
click at [827, 434] on button "6" at bounding box center [818, 432] width 24 height 21
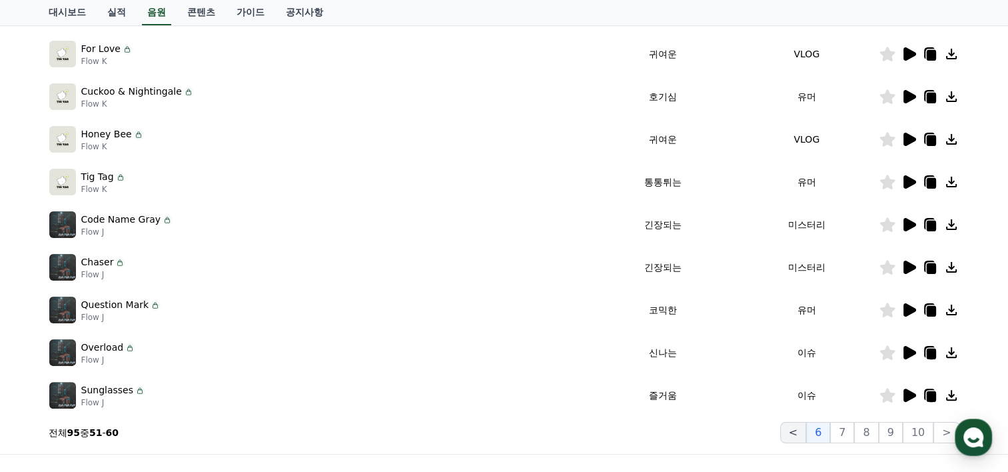
click at [806, 430] on button "<" at bounding box center [793, 432] width 26 height 21
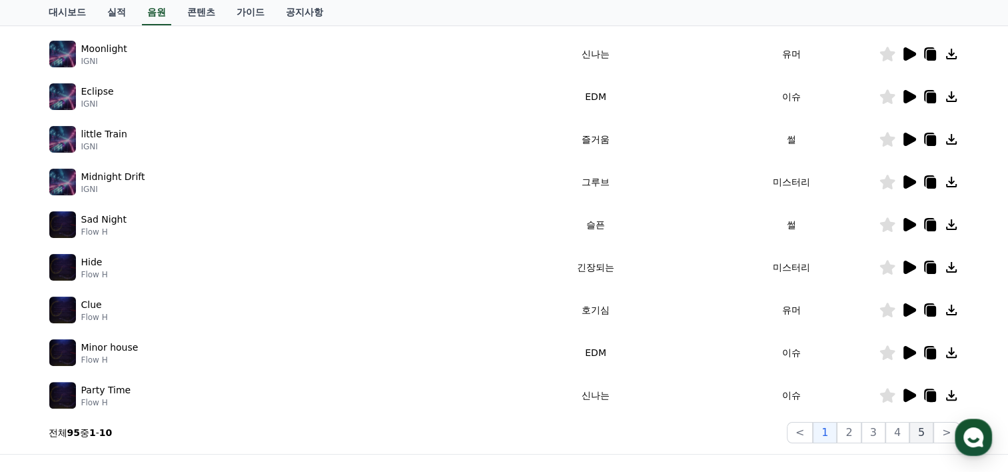
click at [927, 426] on button "5" at bounding box center [921, 432] width 24 height 21
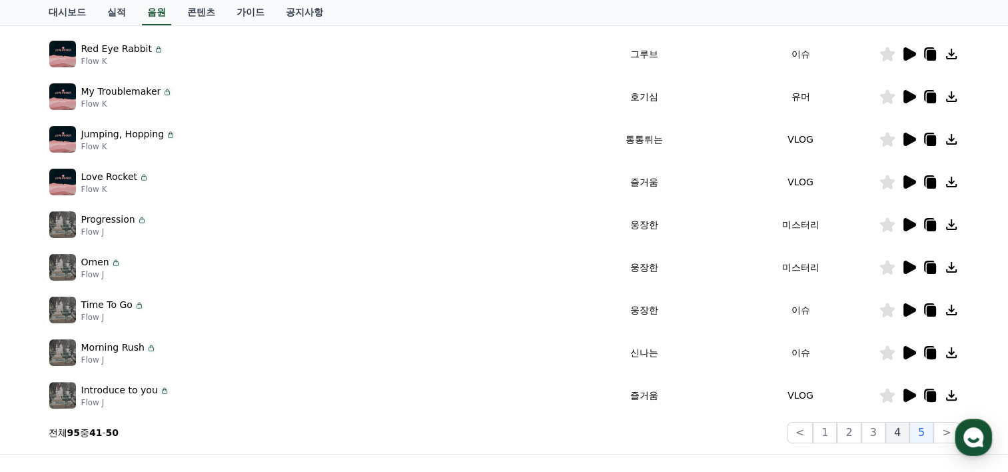
click at [904, 427] on button "4" at bounding box center [897, 432] width 24 height 21
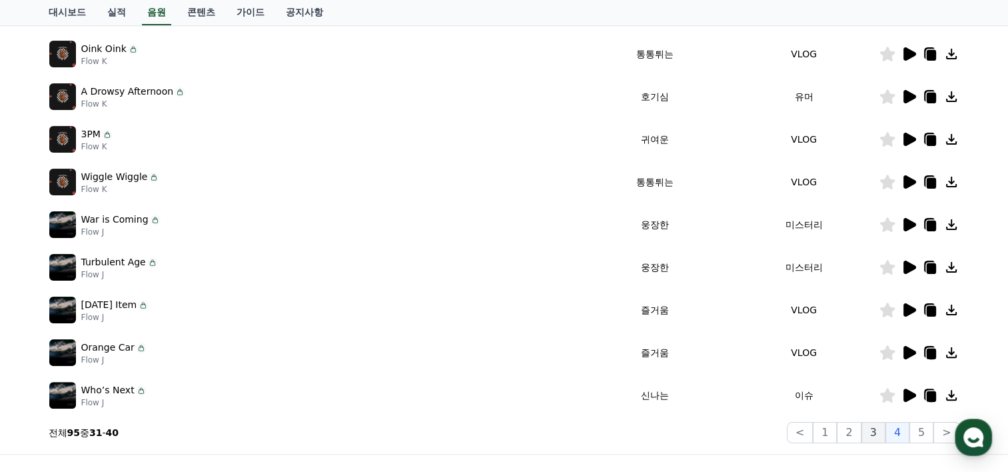
click at [878, 431] on button "3" at bounding box center [873, 432] width 24 height 21
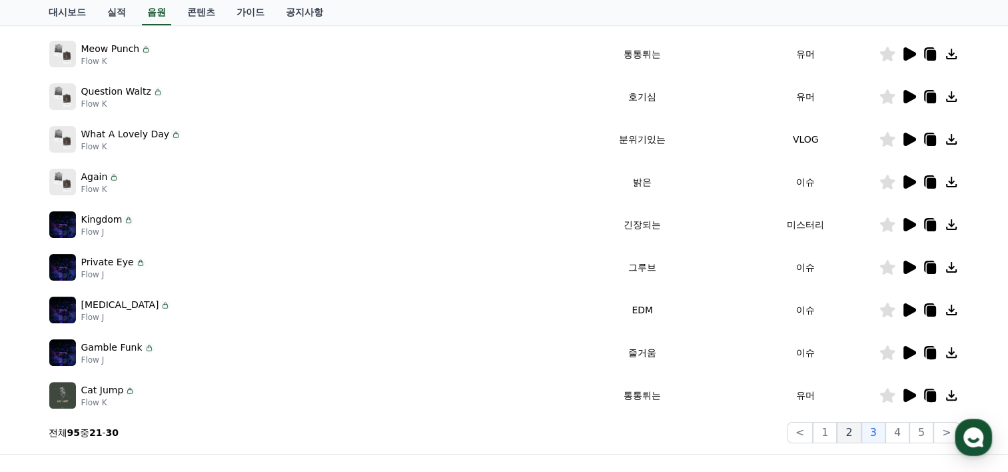
click at [858, 435] on button "2" at bounding box center [849, 432] width 24 height 21
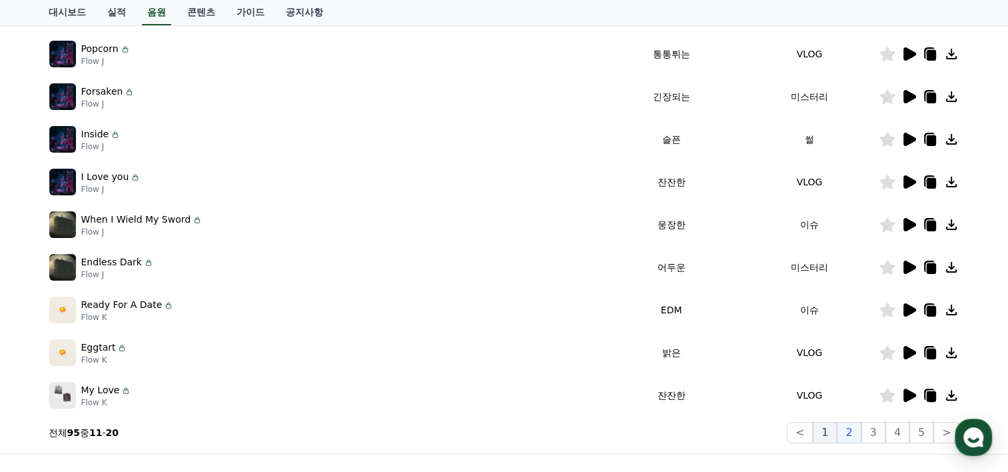
click at [837, 430] on button "1" at bounding box center [825, 432] width 24 height 21
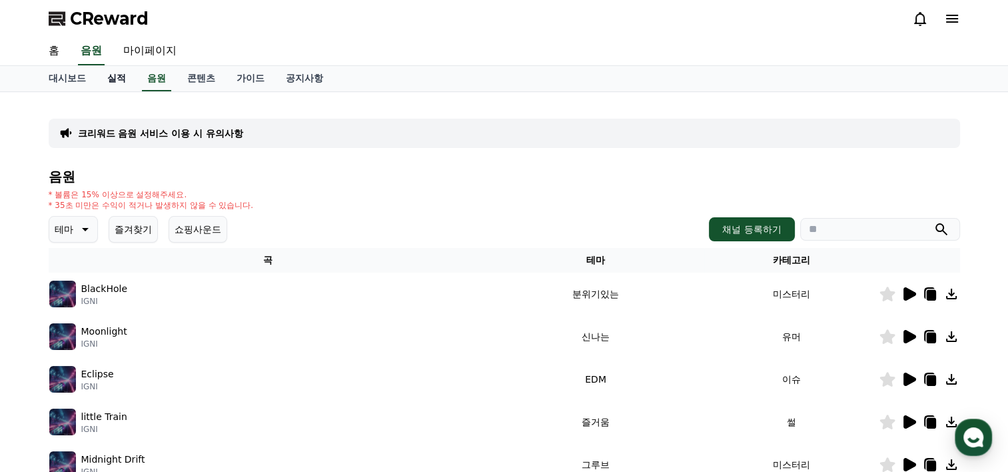
click at [127, 79] on link "실적" at bounding box center [117, 78] width 40 height 25
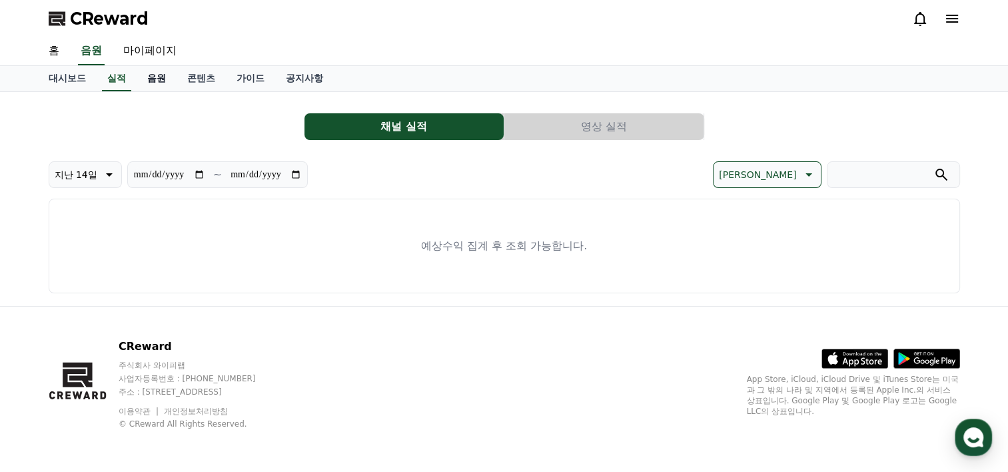
click at [157, 77] on link "음원" at bounding box center [157, 78] width 40 height 25
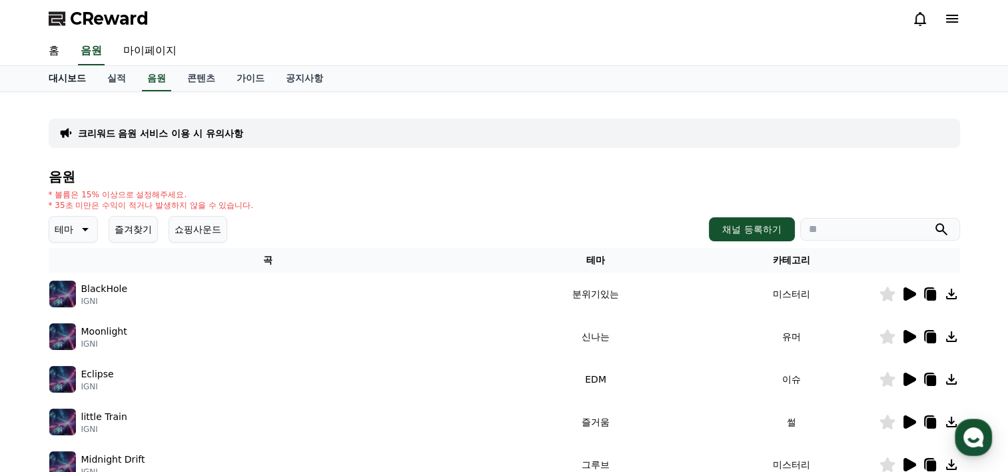
click at [73, 77] on link "대시보드" at bounding box center [67, 78] width 59 height 25
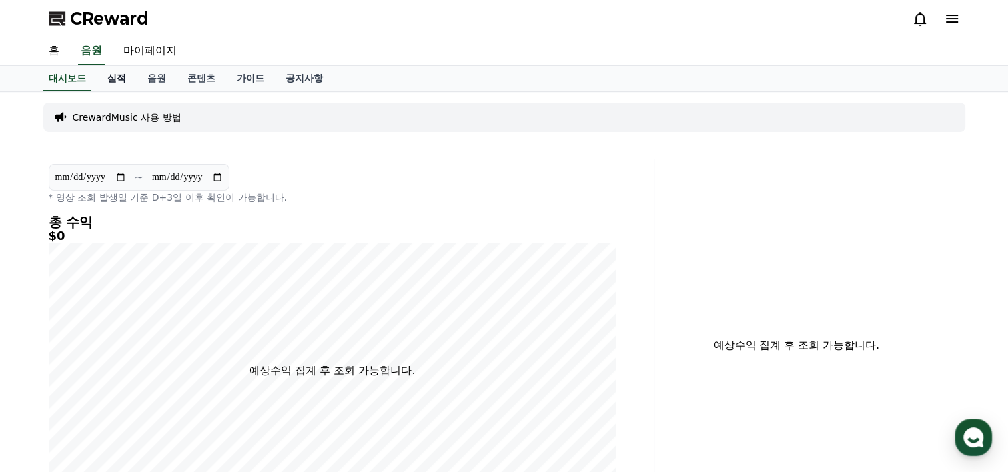
click at [130, 79] on link "실적" at bounding box center [117, 78] width 40 height 25
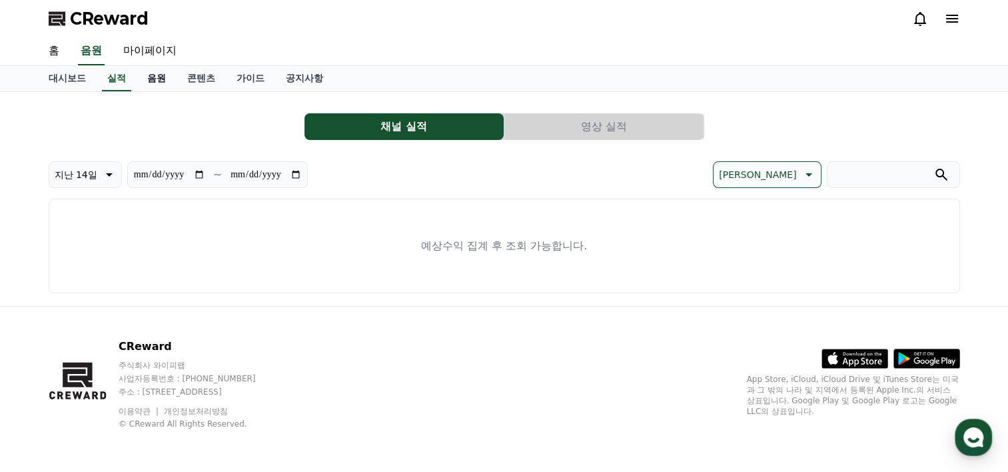
click at [168, 78] on link "음원" at bounding box center [157, 78] width 40 height 25
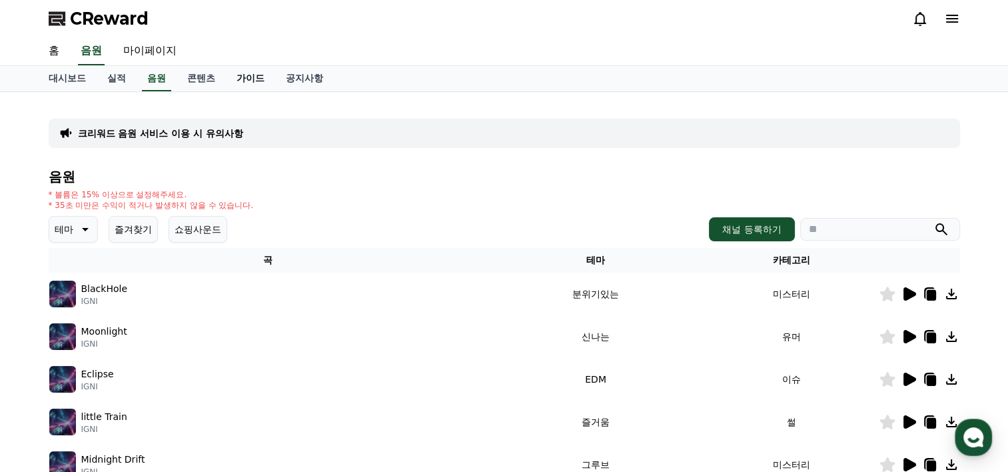
drag, startPoint x: 203, startPoint y: 76, endPoint x: 233, endPoint y: 74, distance: 30.7
click at [203, 75] on link "콘텐츠" at bounding box center [201, 78] width 49 height 25
click at [260, 74] on link "가이드" at bounding box center [250, 78] width 49 height 25
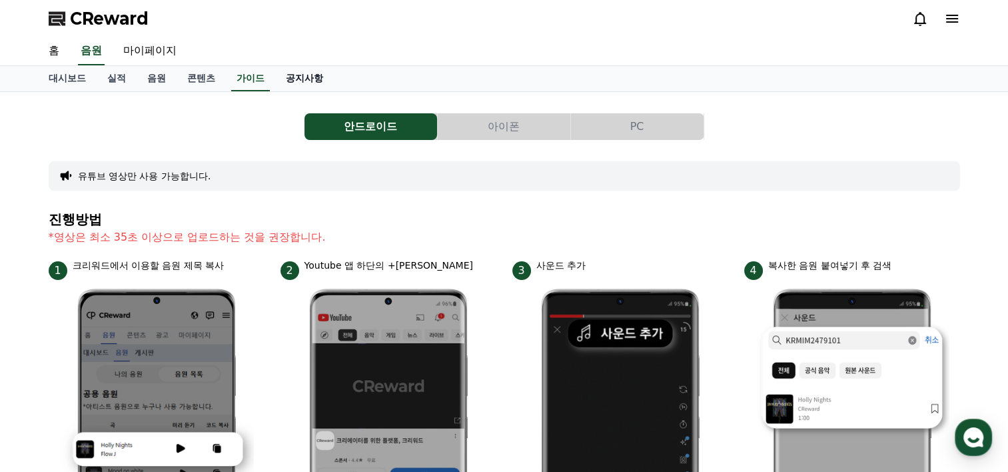
click at [300, 77] on link "공지사항" at bounding box center [304, 78] width 59 height 25
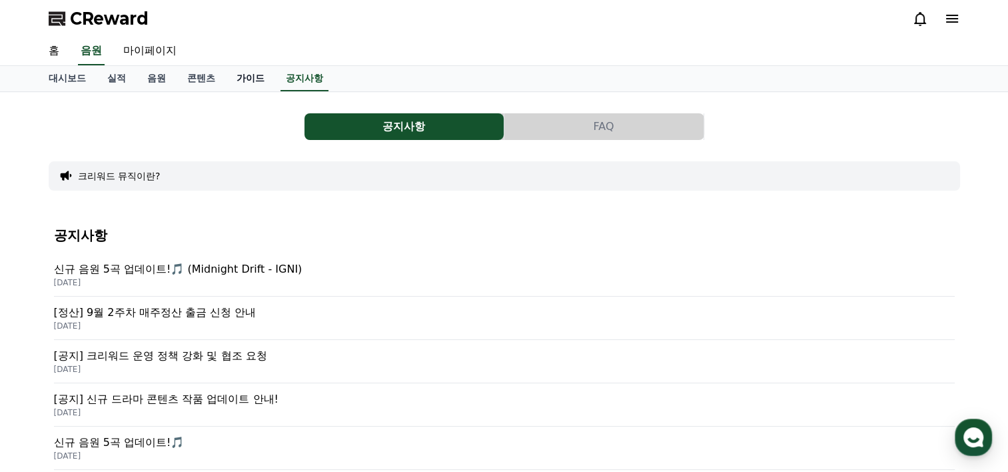
click at [254, 77] on link "가이드" at bounding box center [250, 78] width 49 height 25
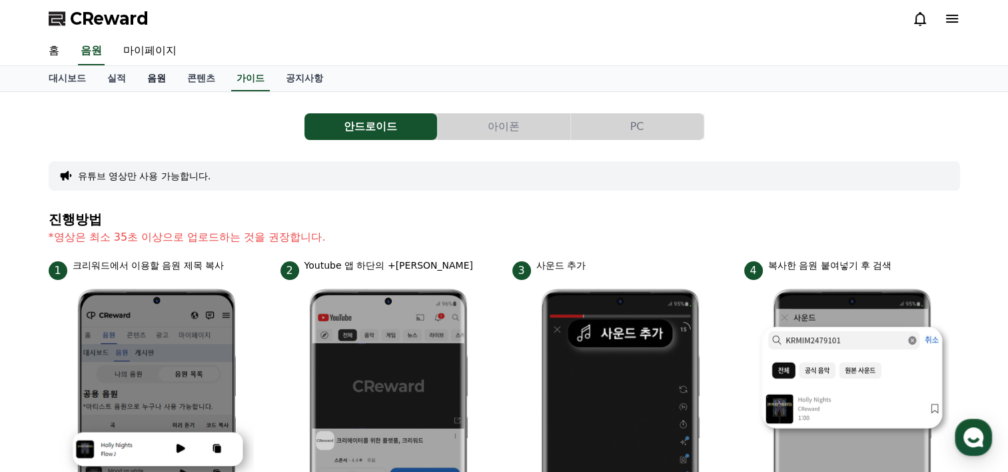
click at [144, 80] on link "음원" at bounding box center [157, 78] width 40 height 25
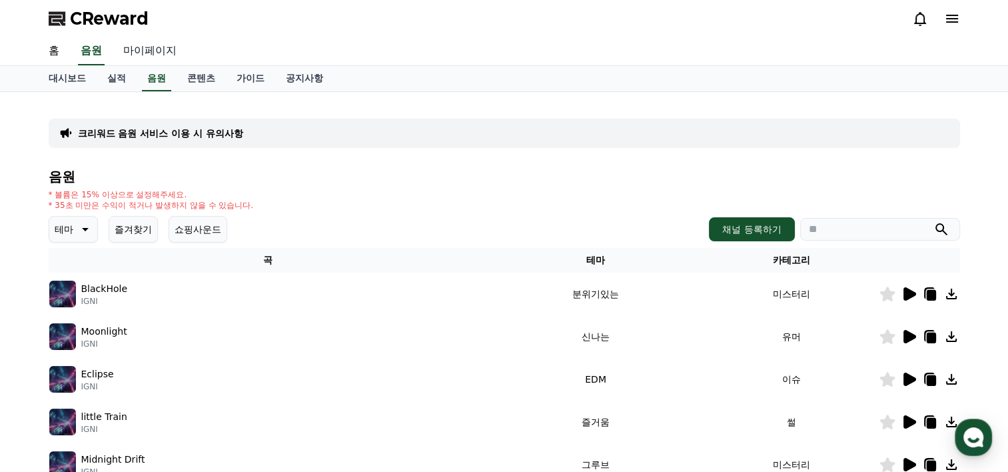
click at [133, 49] on link "마이페이지" at bounding box center [150, 51] width 75 height 28
select select "**********"
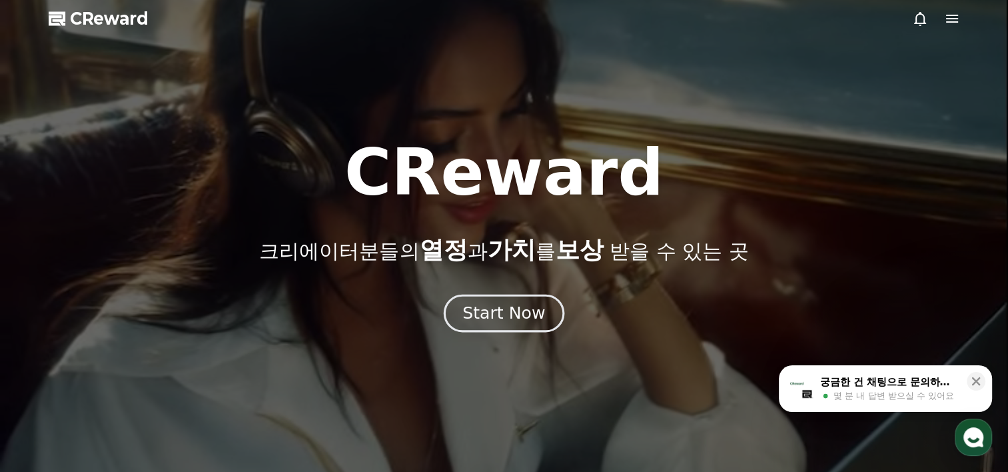
click at [535, 320] on div "Start Now" at bounding box center [503, 313] width 83 height 23
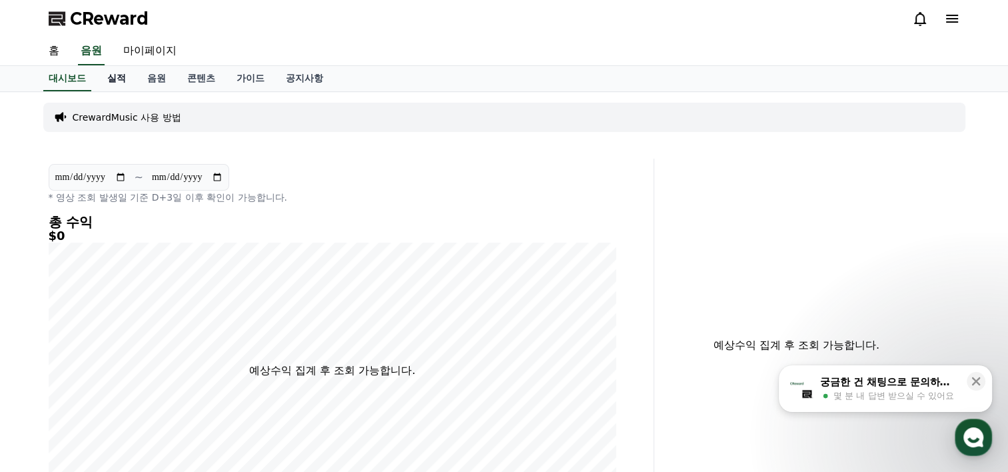
click at [128, 83] on link "실적" at bounding box center [117, 78] width 40 height 25
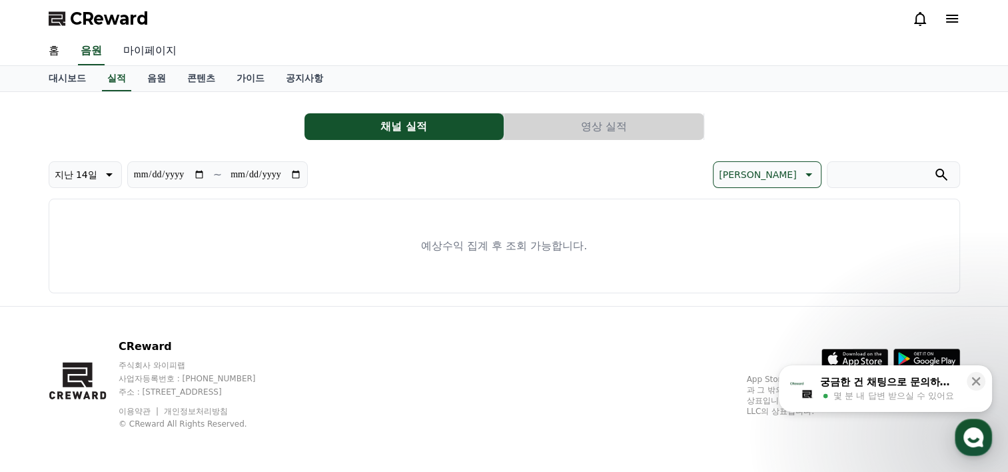
click at [141, 44] on link "마이페이지" at bounding box center [150, 51] width 75 height 28
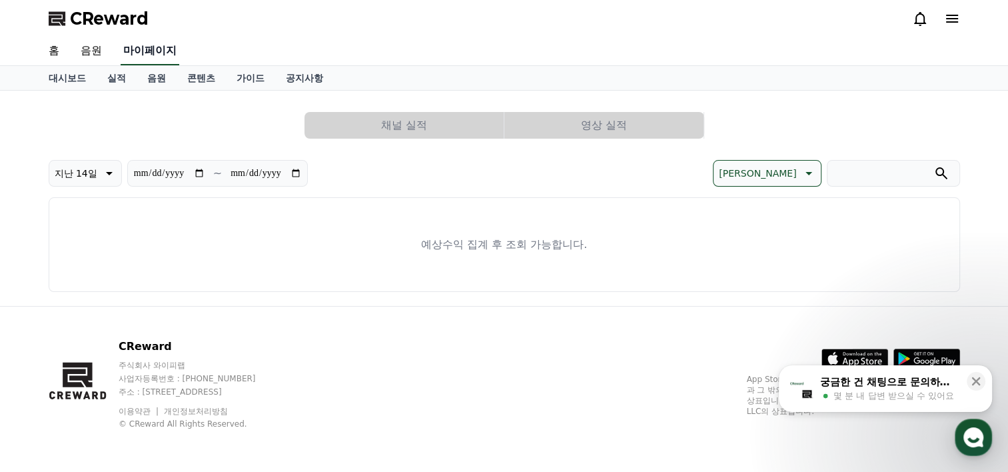
select select "**********"
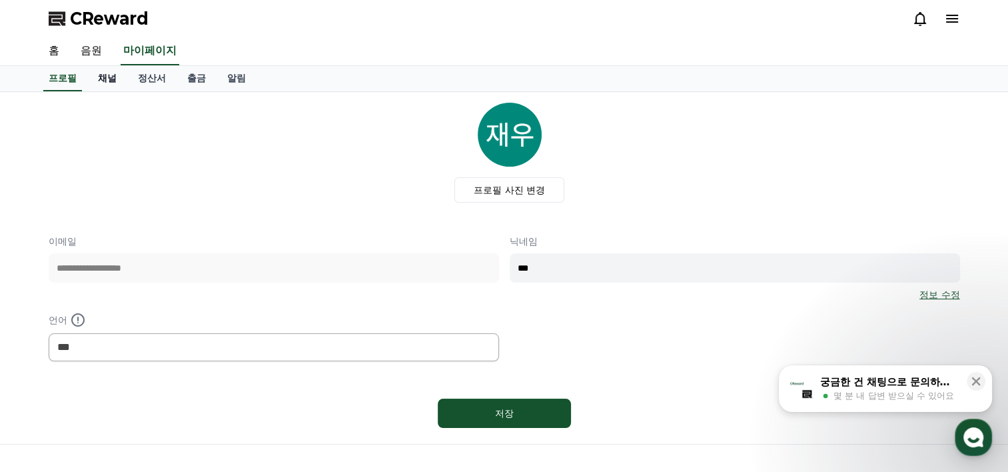
click at [106, 70] on link "채널" at bounding box center [107, 78] width 40 height 25
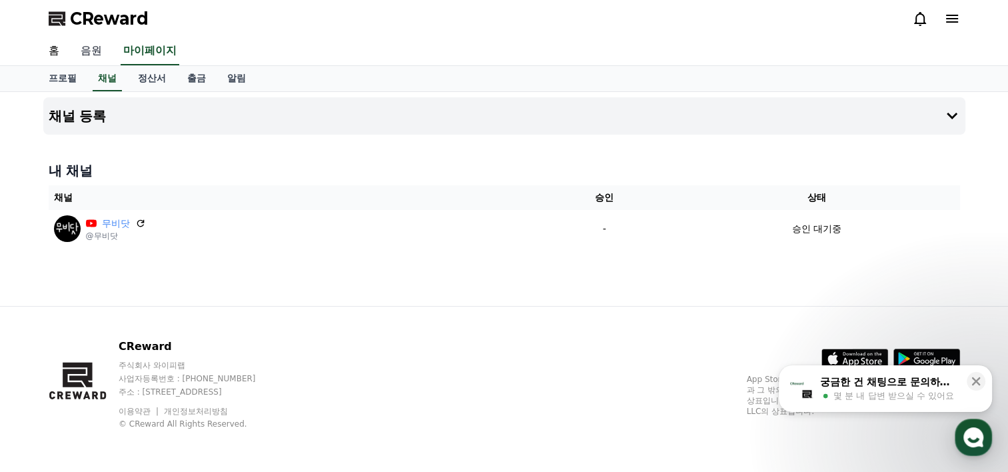
click at [97, 53] on link "음원" at bounding box center [91, 51] width 43 height 28
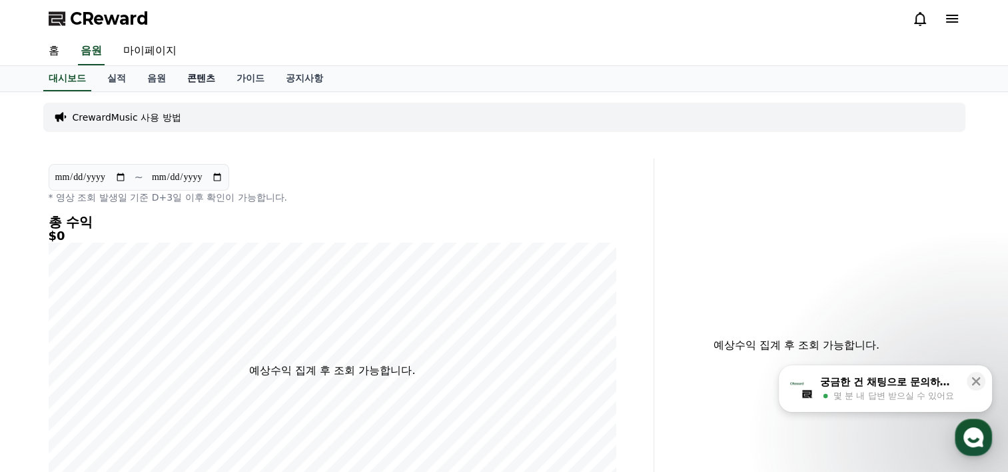
click at [210, 75] on link "콘텐츠" at bounding box center [201, 78] width 49 height 25
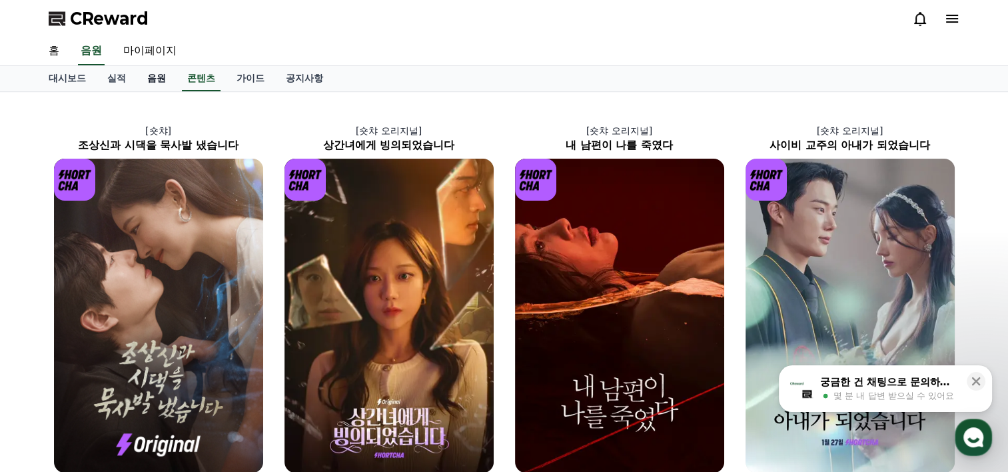
click at [139, 77] on link "음원" at bounding box center [157, 78] width 40 height 25
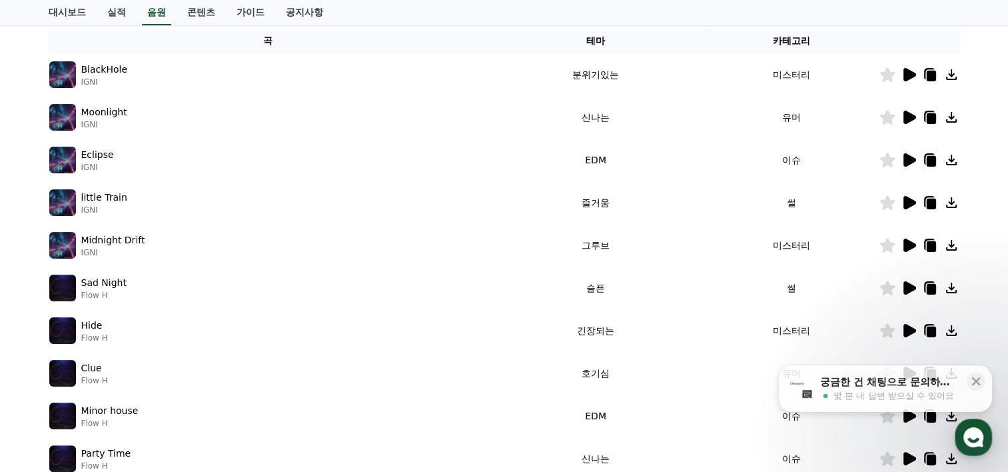
scroll to position [429, 0]
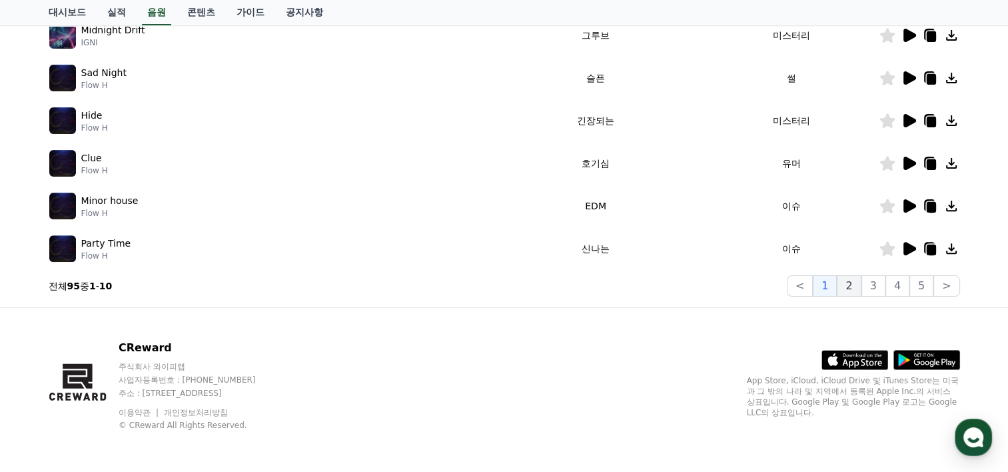
click at [855, 288] on button "2" at bounding box center [849, 285] width 24 height 21
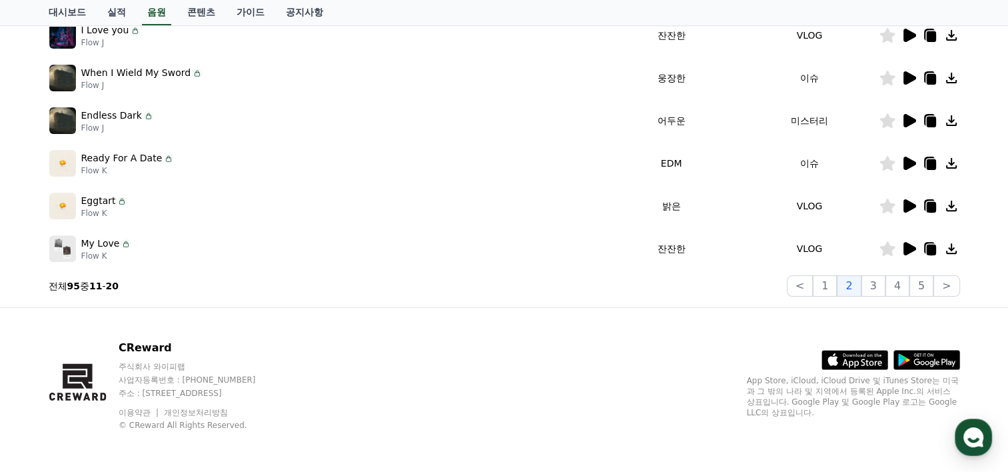
scroll to position [296, 0]
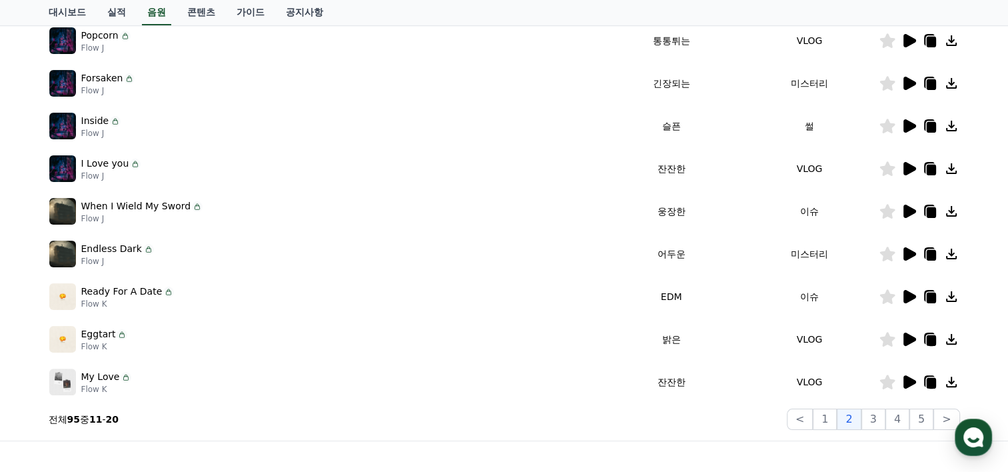
click at [908, 127] on icon at bounding box center [909, 125] width 13 height 13
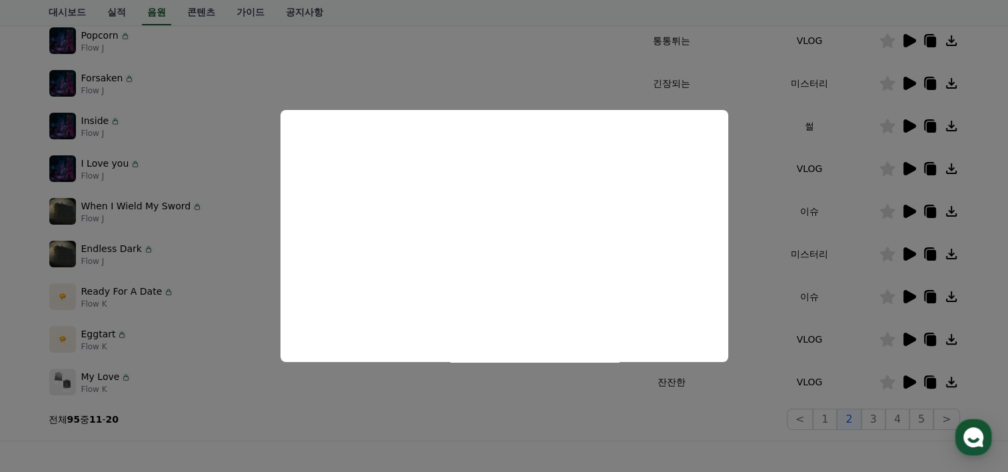
click at [647, 422] on button "close modal" at bounding box center [504, 236] width 1008 height 472
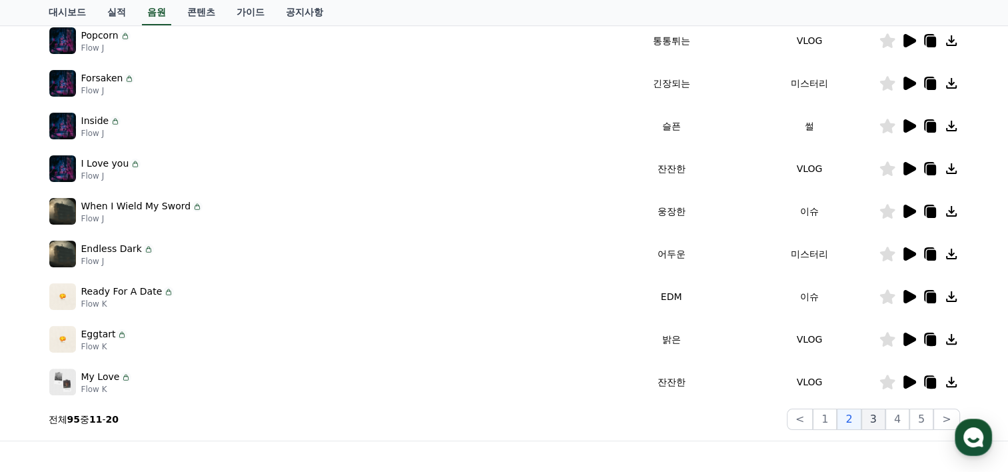
click at [871, 413] on button "3" at bounding box center [873, 418] width 24 height 21
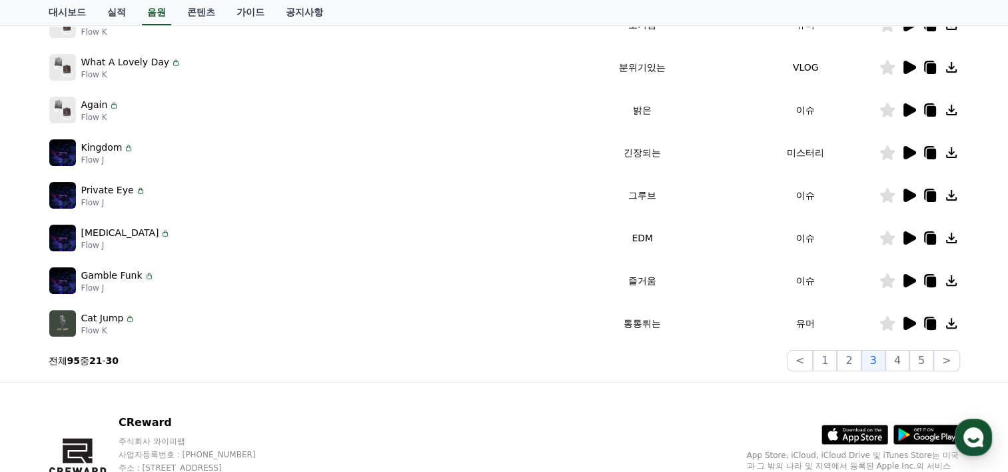
scroll to position [362, 0]
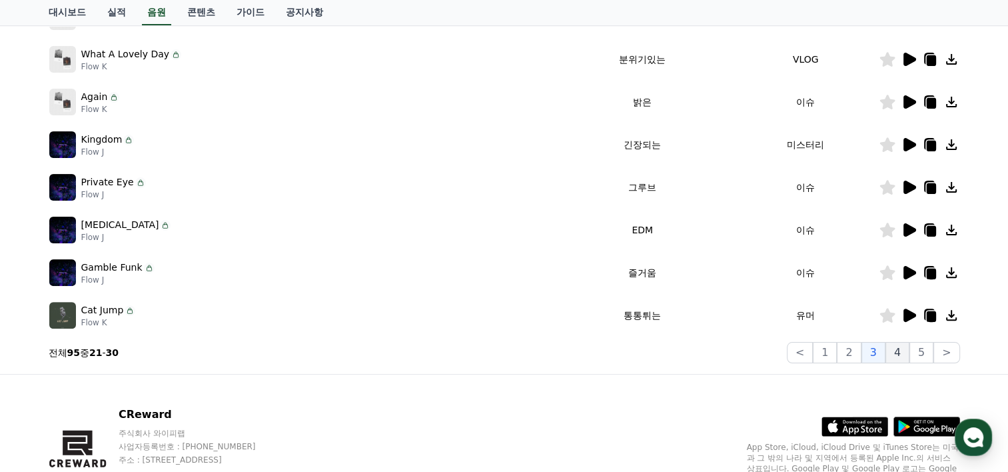
click at [898, 350] on button "4" at bounding box center [897, 352] width 24 height 21
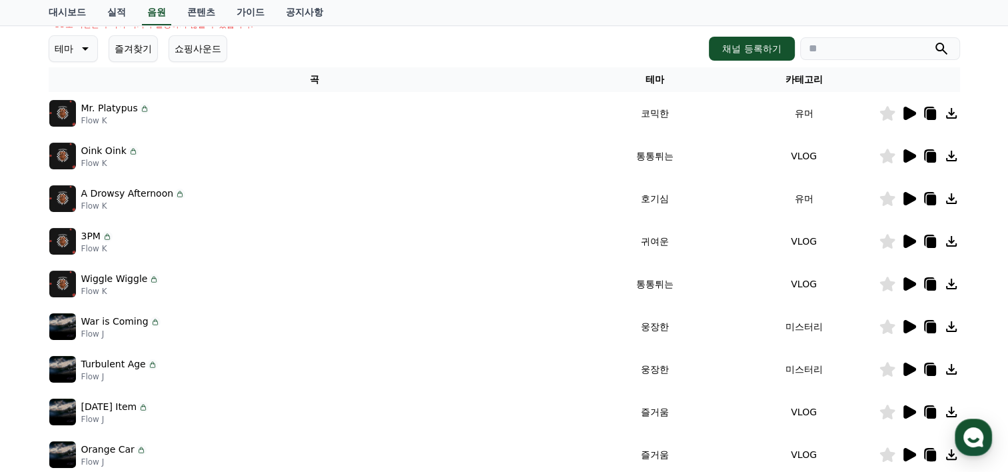
scroll to position [429, 0]
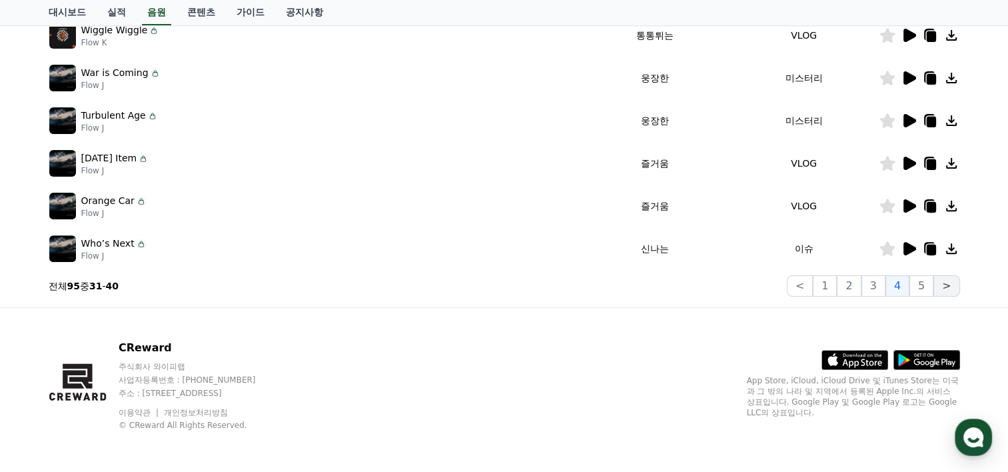
click at [943, 282] on button ">" at bounding box center [946, 285] width 26 height 21
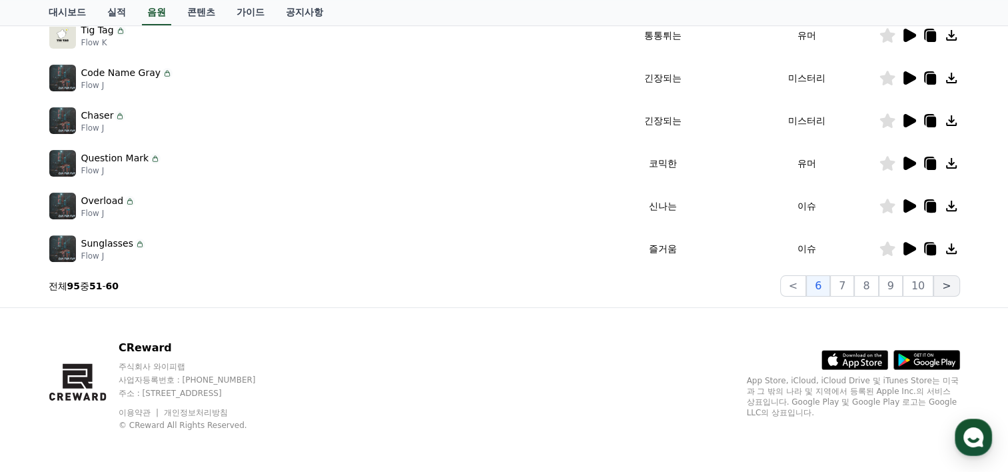
click at [947, 285] on button ">" at bounding box center [946, 285] width 26 height 21
click at [893, 287] on button "9" at bounding box center [891, 285] width 24 height 21
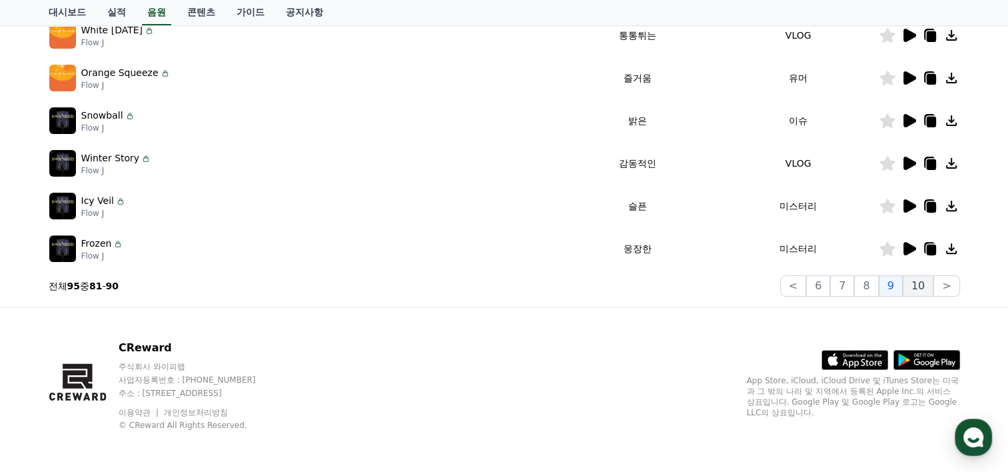
click at [912, 286] on button "10" at bounding box center [918, 285] width 31 height 21
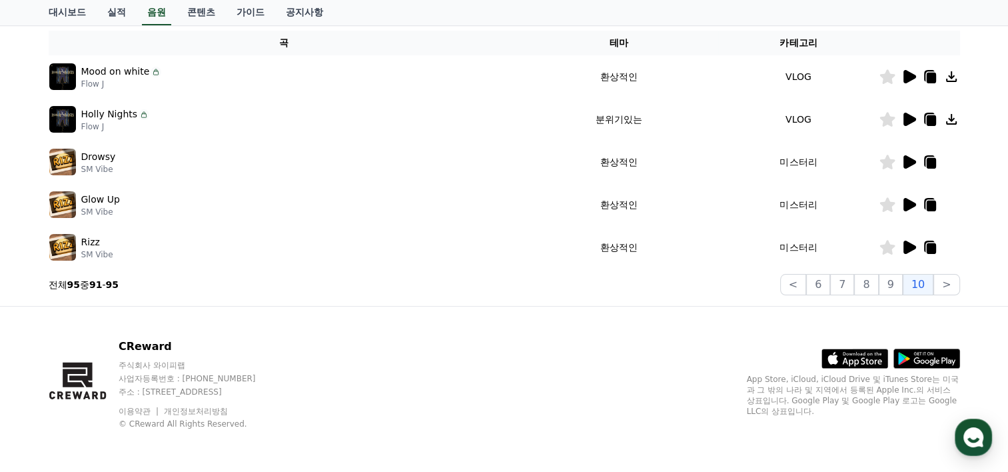
scroll to position [216, 0]
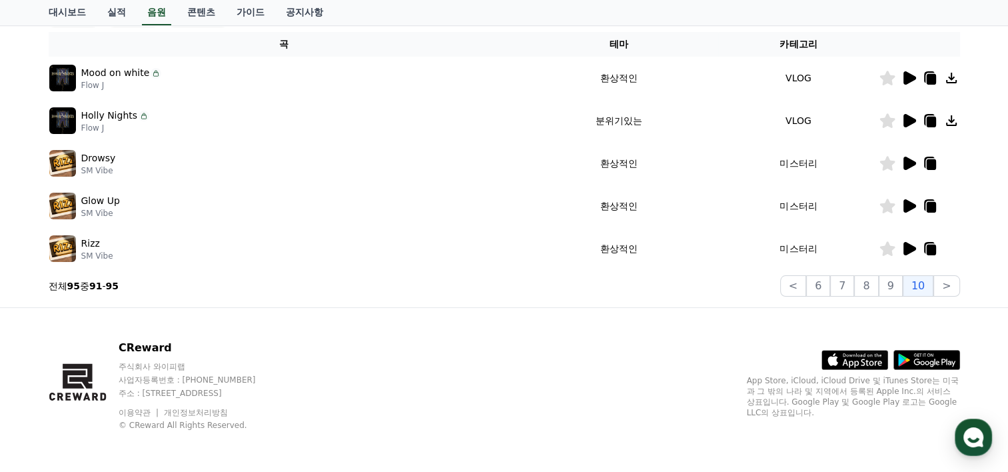
click at [622, 131] on td "분위기있는" at bounding box center [619, 120] width 199 height 43
click at [622, 127] on td "분위기있는" at bounding box center [619, 120] width 199 height 43
click at [903, 125] on icon at bounding box center [909, 121] width 16 height 16
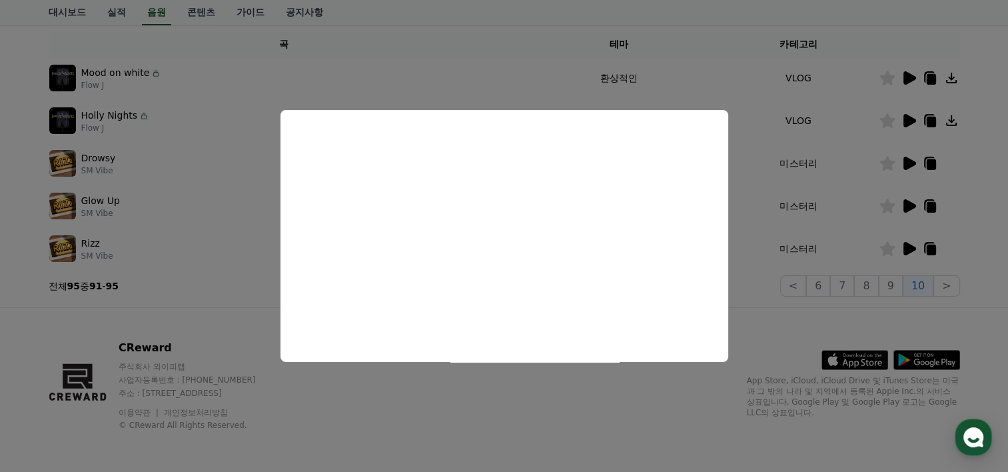
click at [669, 410] on button "close modal" at bounding box center [504, 236] width 1008 height 472
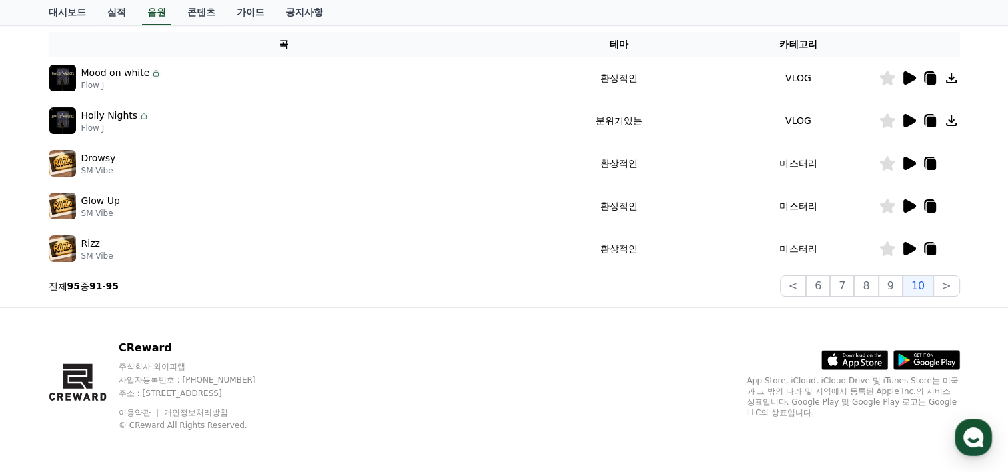
drag, startPoint x: 346, startPoint y: 393, endPoint x: 147, endPoint y: 392, distance: 199.2
click at [147, 392] on p "주소 : [STREET_ADDRESS]" at bounding box center [200, 393] width 163 height 11
copy p "[STREET_ADDRESS]"
click at [829, 282] on button "6" at bounding box center [818, 285] width 24 height 21
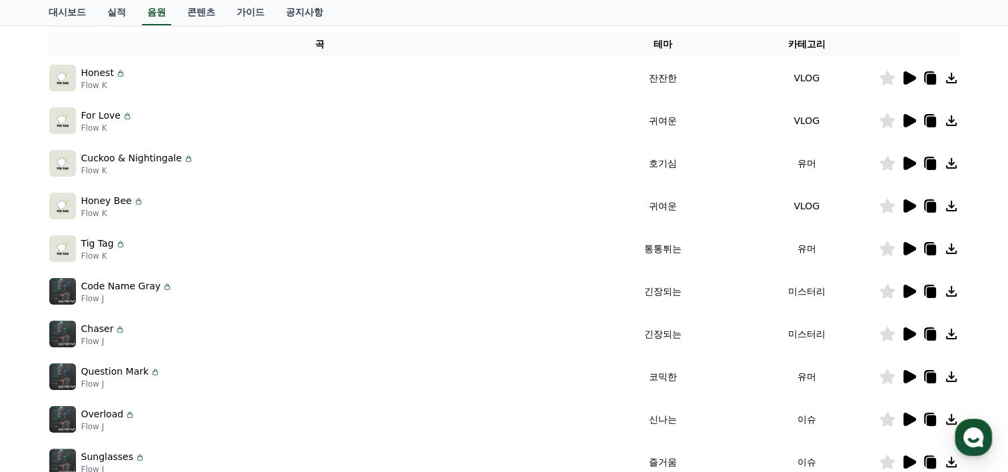
click at [903, 117] on icon at bounding box center [909, 120] width 13 height 13
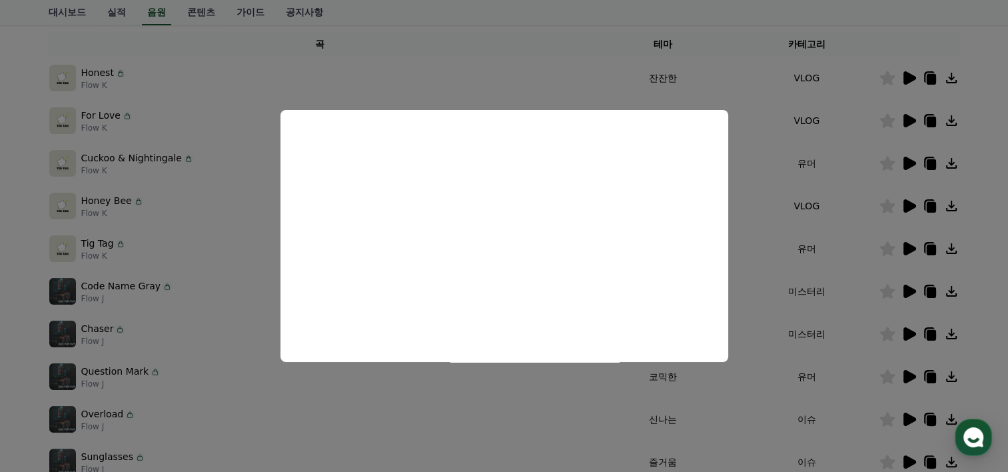
click at [29, 229] on button "close modal" at bounding box center [504, 236] width 1008 height 472
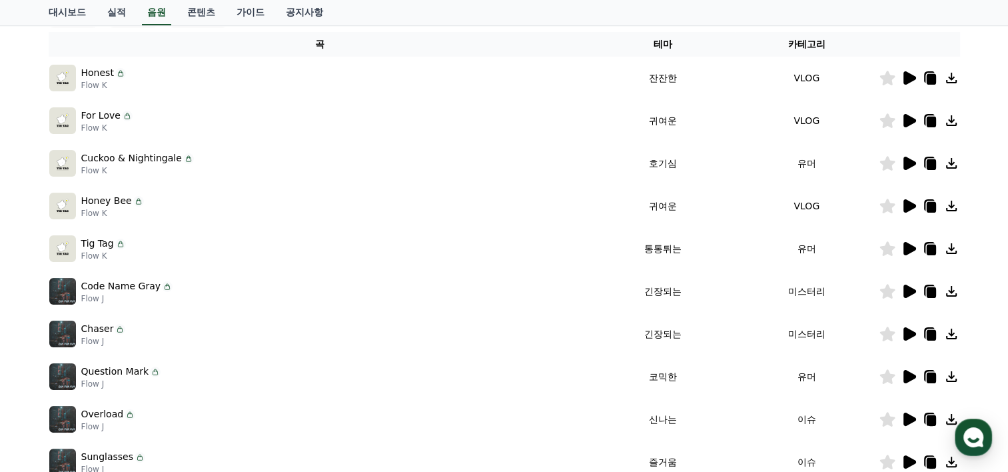
click at [909, 288] on icon at bounding box center [909, 290] width 13 height 13
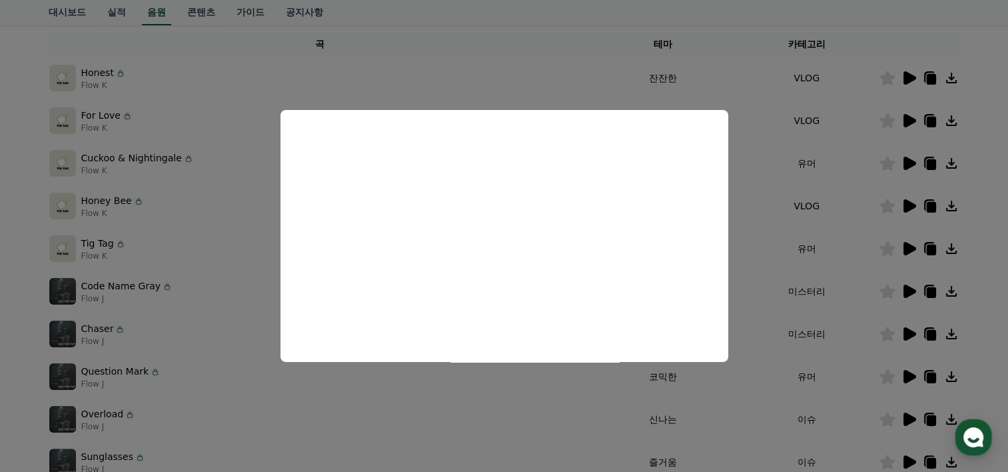
click at [27, 288] on button "close modal" at bounding box center [504, 236] width 1008 height 472
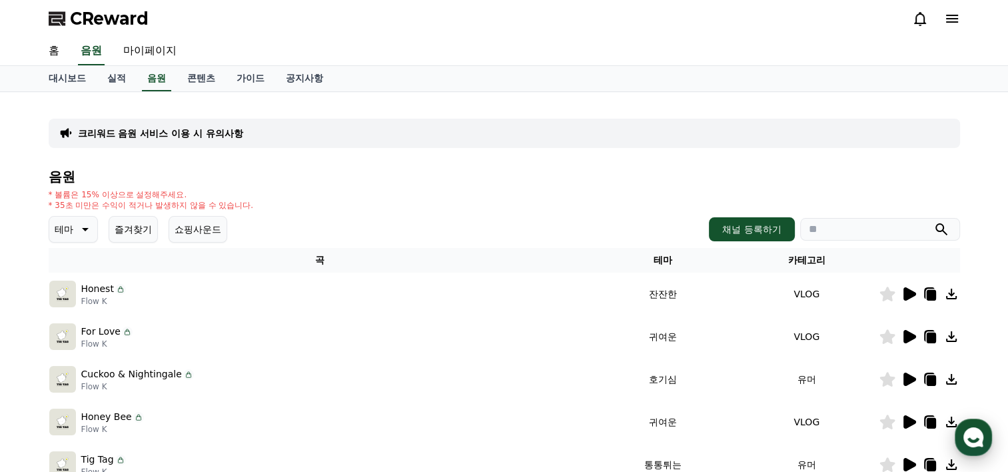
click at [973, 424] on div "button" at bounding box center [973, 436] width 37 height 37
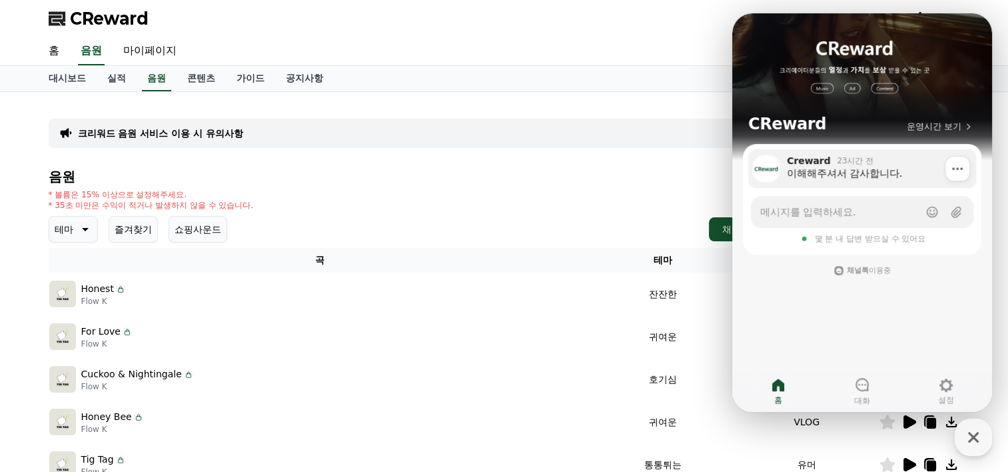
click at [841, 169] on div "이해해주셔서 감사합니다." at bounding box center [877, 173] width 180 height 13
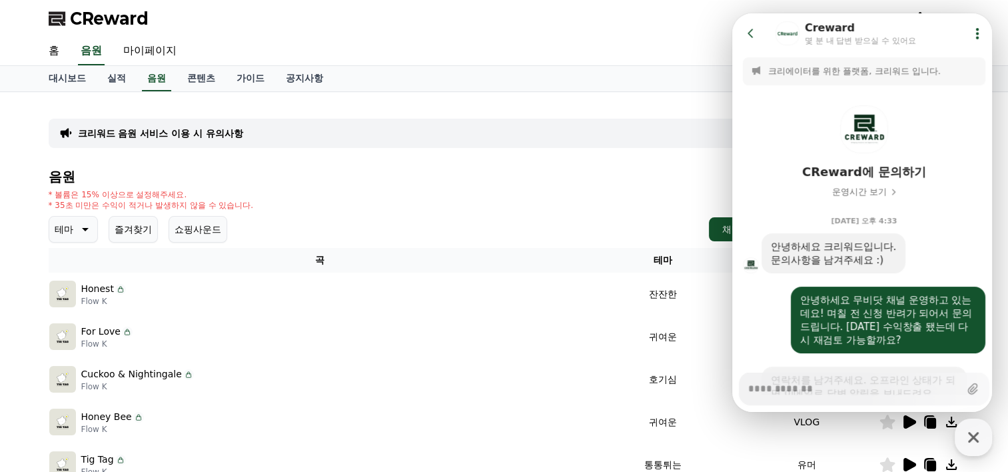
scroll to position [741, 0]
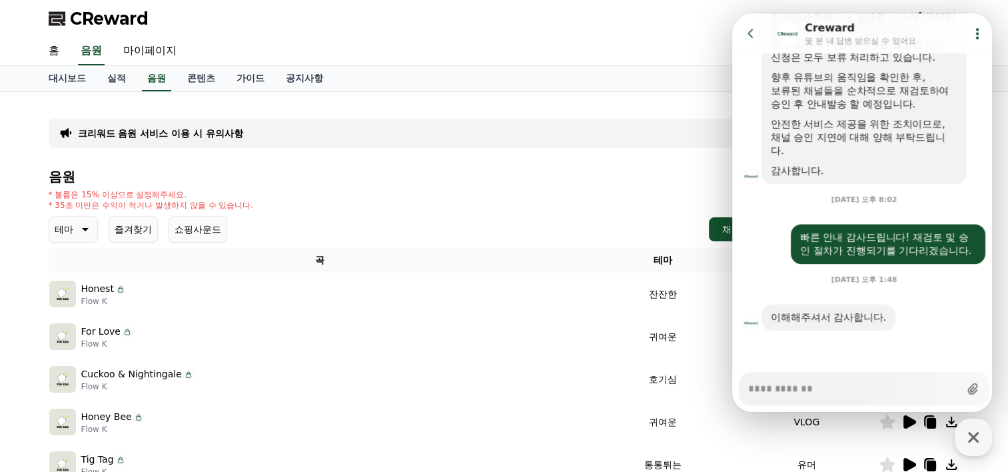
click at [967, 387] on icon at bounding box center [972, 388] width 10 height 11
click at [748, 388] on input "Upload file" at bounding box center [747, 388] width 1 height 1
click at [790, 381] on textarea "Messenger Input Textarea" at bounding box center [853, 383] width 211 height 23
click at [498, 110] on div "크리워드 음원 서비스 이용 시 유의사항 음원 * 볼륨은 15% 이상으로 설정해주세요. * 35초 미만은 수익이 적거나 발생하지 않을 수 있습니…" at bounding box center [504, 414] width 911 height 623
click at [858, 382] on textarea "Messenger Input Textarea" at bounding box center [853, 383] width 211 height 23
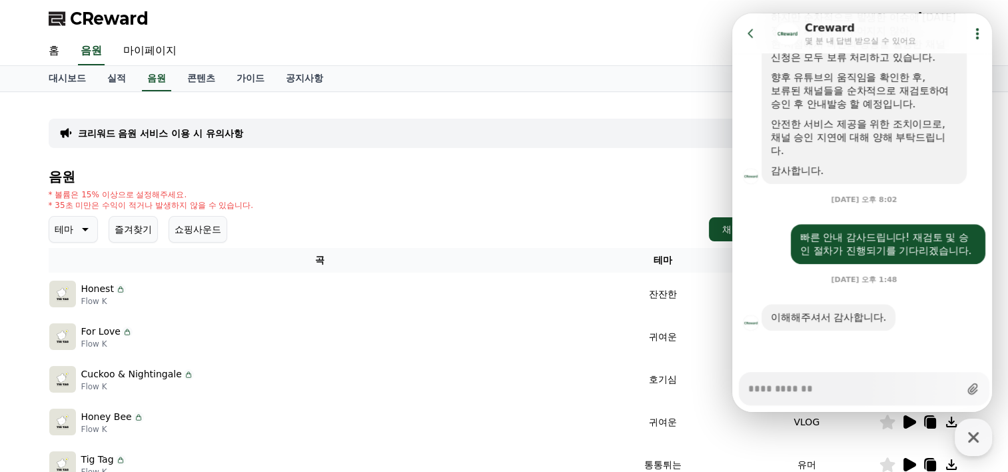
click at [966, 389] on icon at bounding box center [972, 388] width 13 height 13
click at [748, 389] on input "Upload file" at bounding box center [747, 388] width 1 height 1
click at [562, 103] on div "크리워드 음원 서비스 이용 시 유의사항 음원 * 볼륨은 15% 이상으로 설정해주세요. * 35초 미만은 수익이 적거나 발생하지 않을 수 있습니…" at bounding box center [504, 414] width 911 height 623
type textarea "*"
